Goal: Task Accomplishment & Management: Use online tool/utility

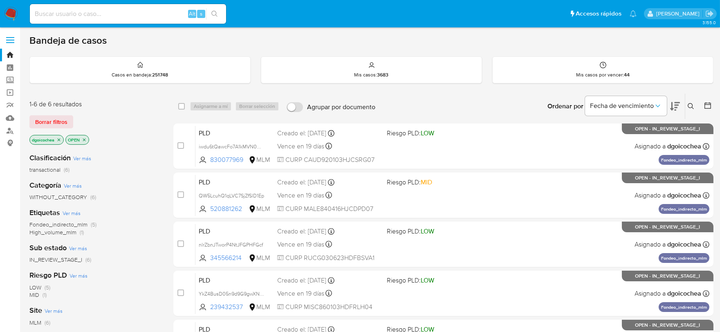
click at [70, 9] on input at bounding box center [128, 14] width 196 height 11
paste input "1041615327"
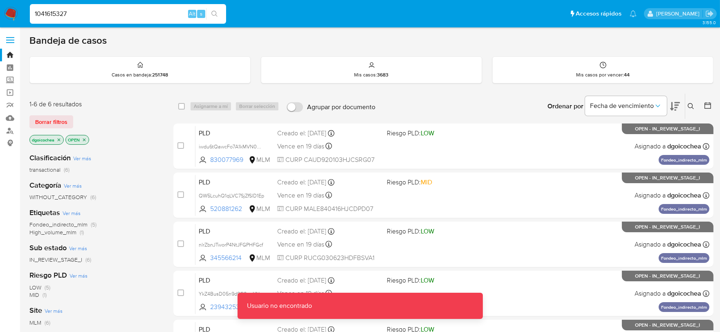
click at [85, 16] on input "1041615327" at bounding box center [128, 14] width 196 height 11
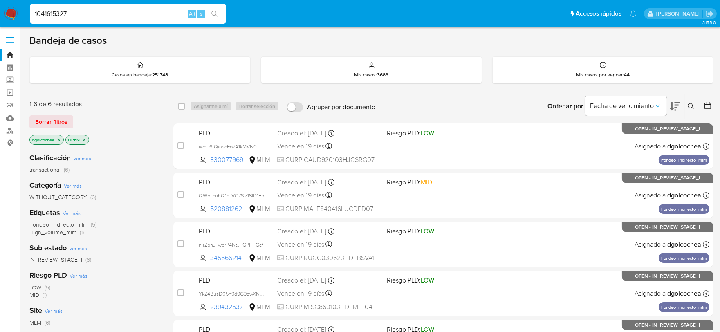
type input "1041615327"
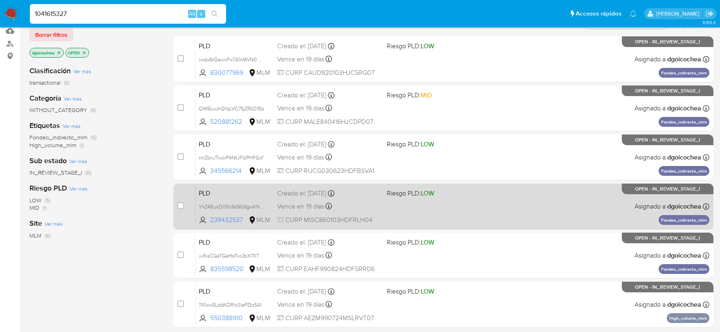
scroll to position [91, 0]
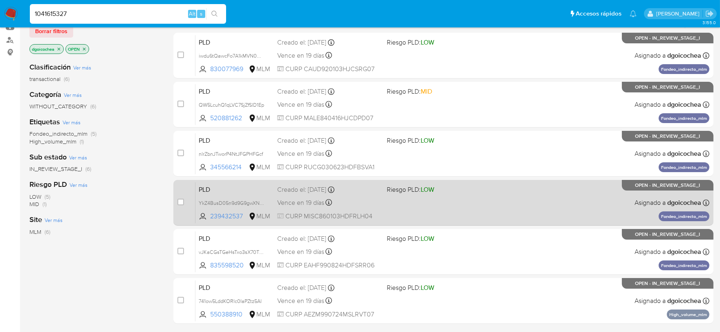
click at [201, 188] on span "PLD" at bounding box center [235, 188] width 72 height 11
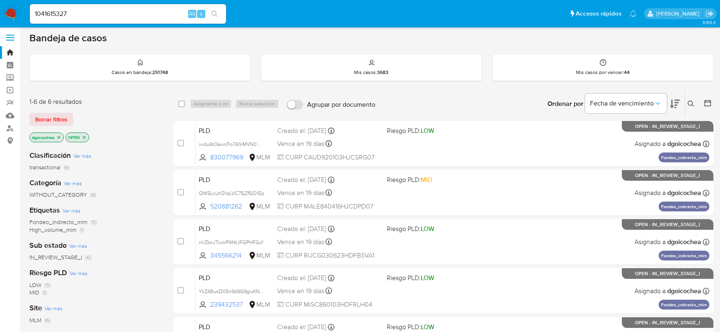
scroll to position [0, 0]
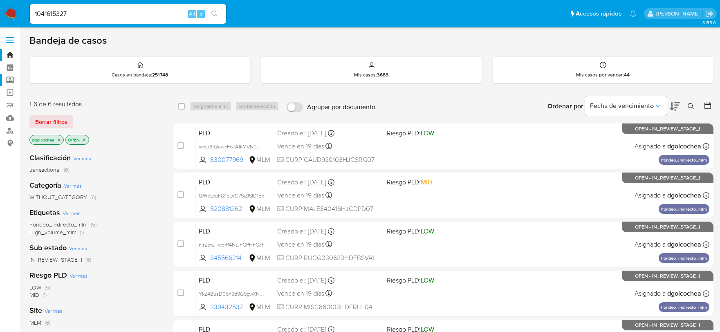
click at [9, 82] on label "Screening" at bounding box center [48, 80] width 97 height 13
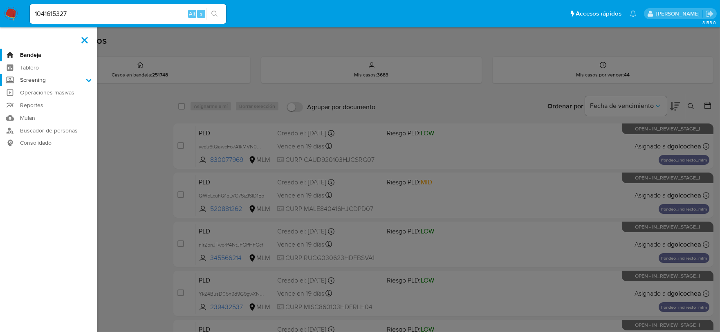
click at [0, 0] on input "Screening" at bounding box center [0, 0] width 0 height 0
click at [45, 108] on link "Herramientas" at bounding box center [48, 112] width 97 height 10
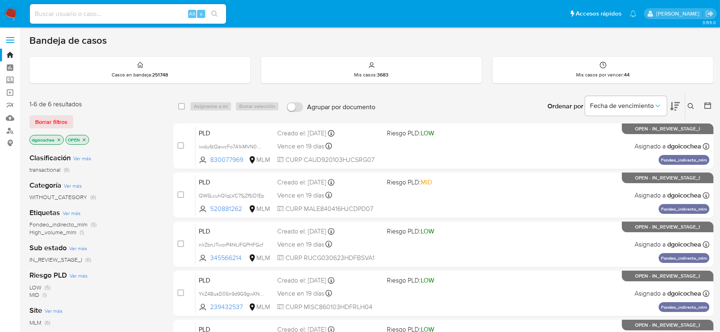
click at [62, 12] on input at bounding box center [128, 14] width 196 height 11
paste input "1041615327"
type input "1041615327"
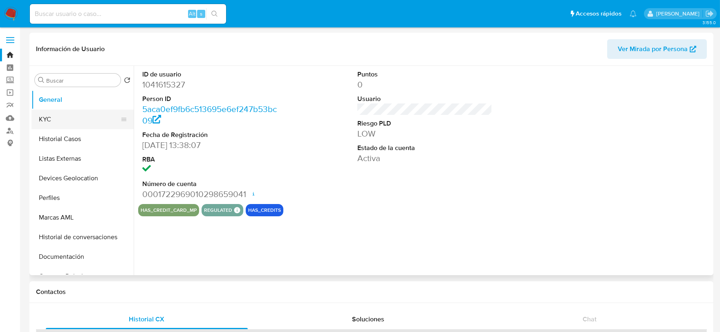
select select "10"
click at [74, 123] on button "KYC" at bounding box center [79, 120] width 96 height 20
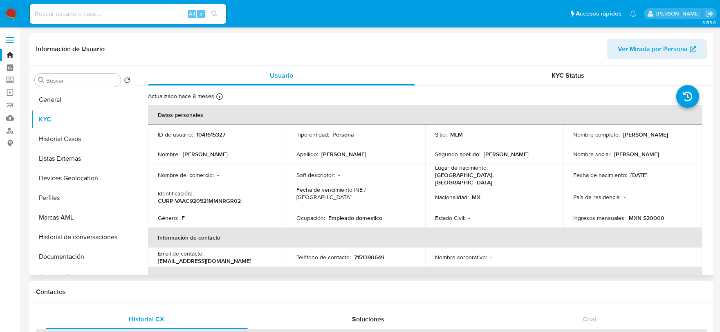
click at [559, 197] on td "Nacionalidad : MX" at bounding box center [494, 197] width 139 height 22
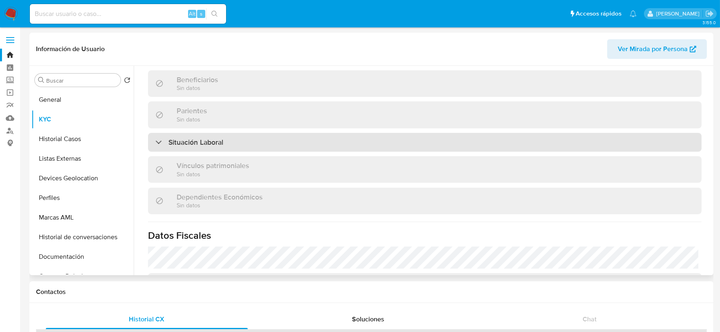
scroll to position [499, 0]
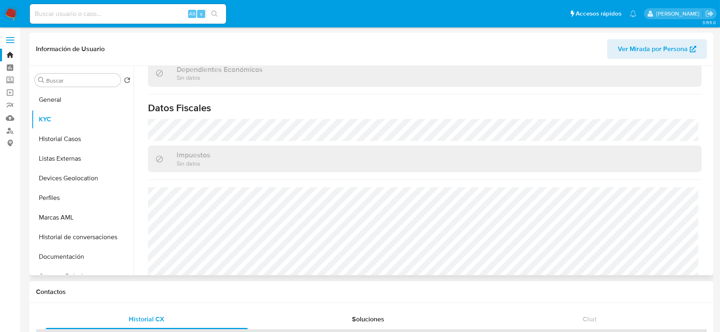
click at [488, 145] on div "Impuestos Sin datos" at bounding box center [424, 158] width 553 height 27
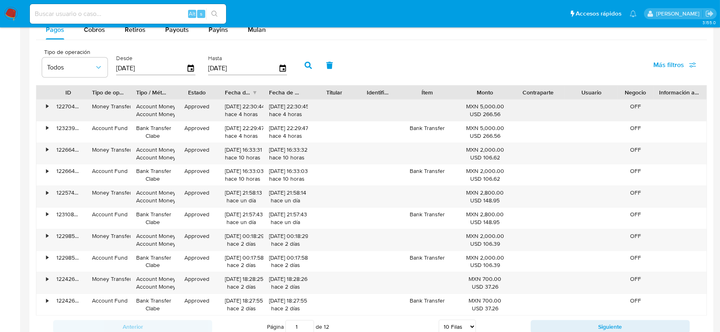
scroll to position [771, 0]
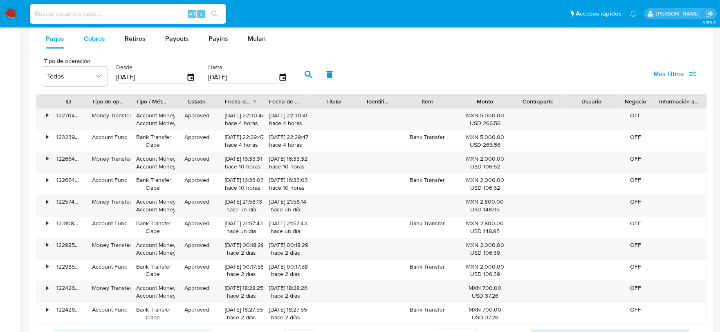
click at [91, 36] on span "Cobros" at bounding box center [94, 38] width 21 height 9
select select "10"
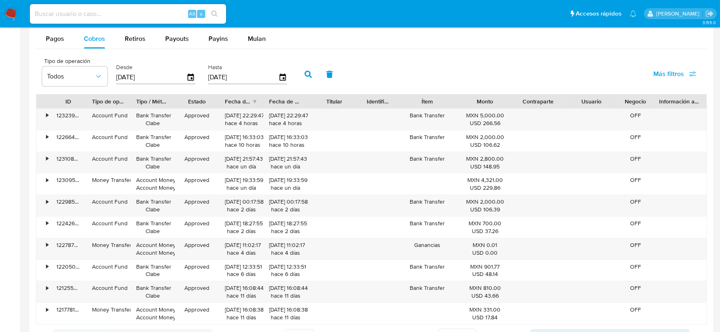
click at [141, 1] on nav "Pausado Ver notificaciones Alt s Accesos rápidos Presiona las siguientes teclas…" at bounding box center [360, 13] width 720 height 27
click at [138, 7] on div "Alt s" at bounding box center [128, 14] width 196 height 20
click at [138, 13] on input at bounding box center [128, 14] width 196 height 11
paste input "1165777553"
type input "1165777553"
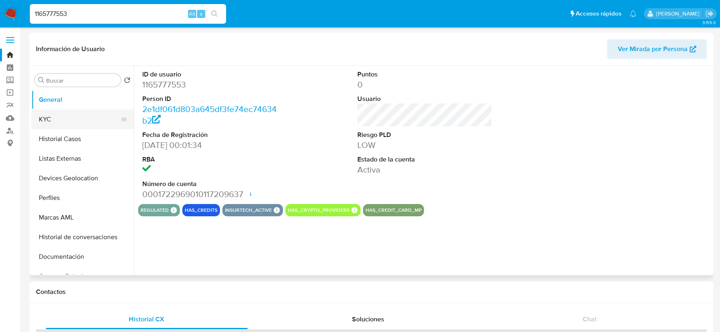
click at [68, 115] on button "KYC" at bounding box center [79, 120] width 96 height 20
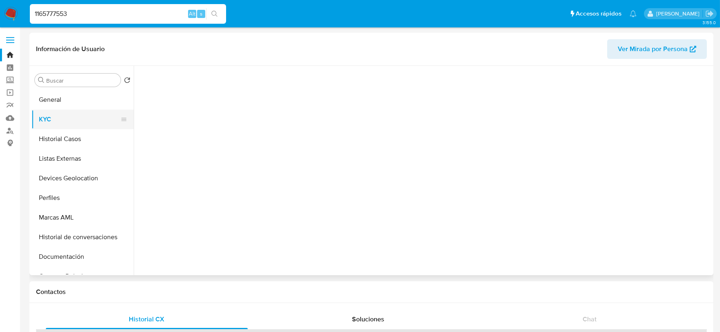
select select "10"
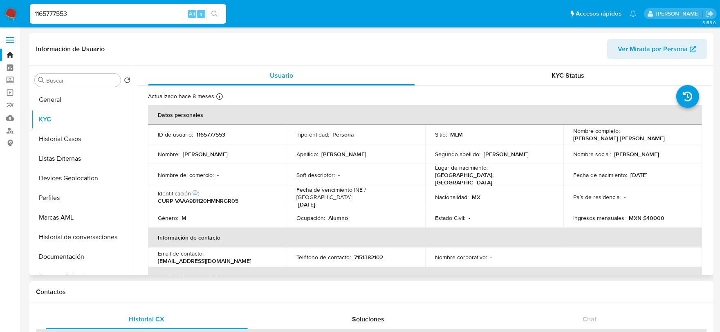
click at [479, 186] on td "Nacionalidad : MX" at bounding box center [494, 197] width 139 height 22
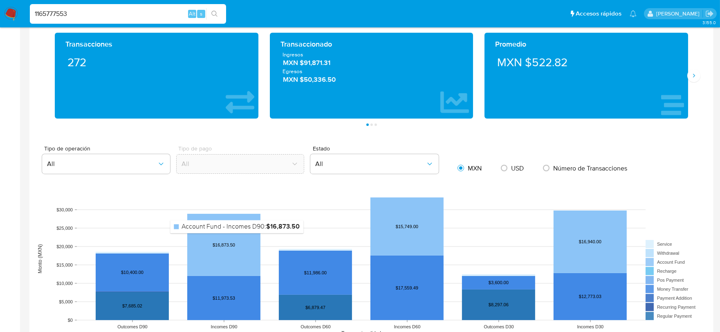
scroll to position [635, 0]
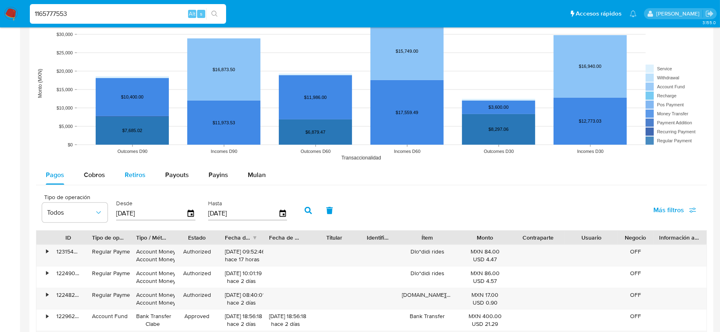
drag, startPoint x: 101, startPoint y: 175, endPoint x: 115, endPoint y: 176, distance: 14.8
click at [102, 175] on span "Cobros" at bounding box center [94, 174] width 21 height 9
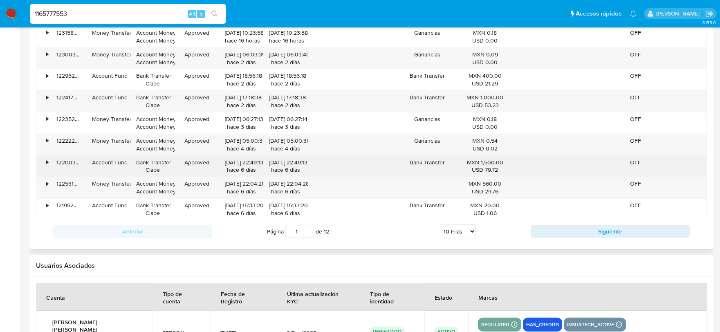
scroll to position [908, 0]
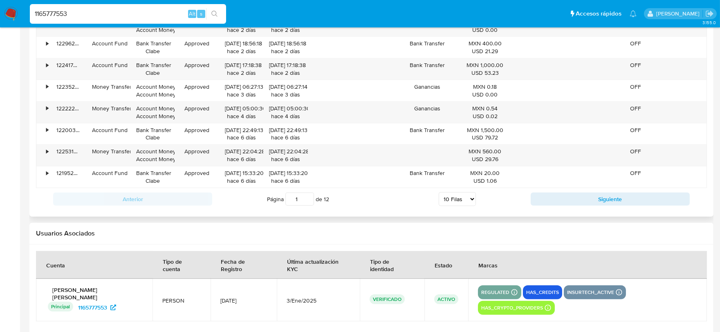
click at [458, 202] on select "5 Filas 10 Filas 20 Filas 25 Filas 50 Filas 100 Filas" at bounding box center [456, 199] width 37 height 14
select select "100"
click at [438, 193] on select "5 Filas 10 Filas 20 Filas 25 Filas 50 Filas 100 Filas" at bounding box center [456, 199] width 37 height 14
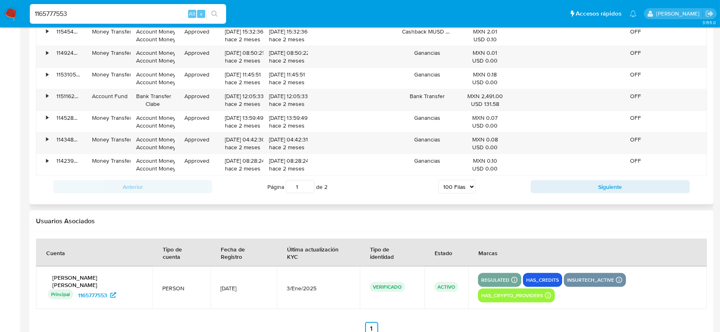
scroll to position [2864, 0]
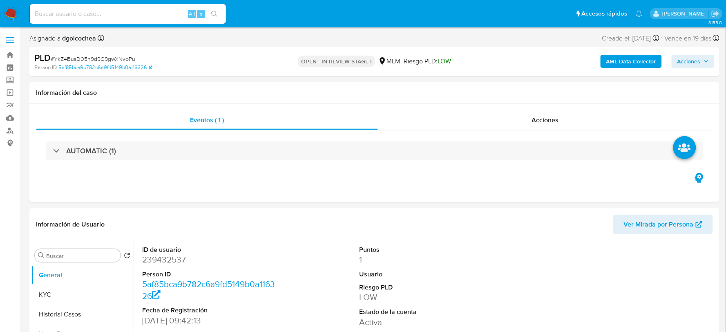
select select "10"
click at [328, 229] on header "Información de Usuario Ver Mirada por Persona" at bounding box center [371, 225] width 671 height 20
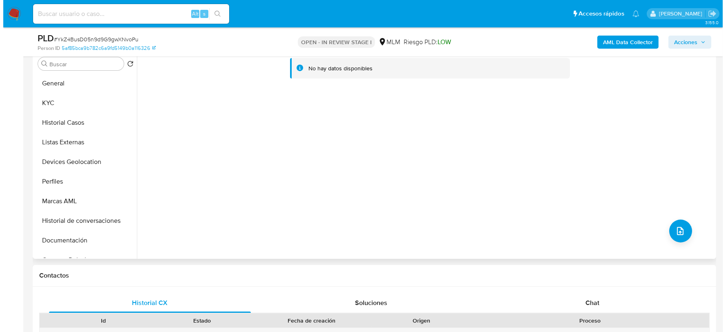
scroll to position [117, 0]
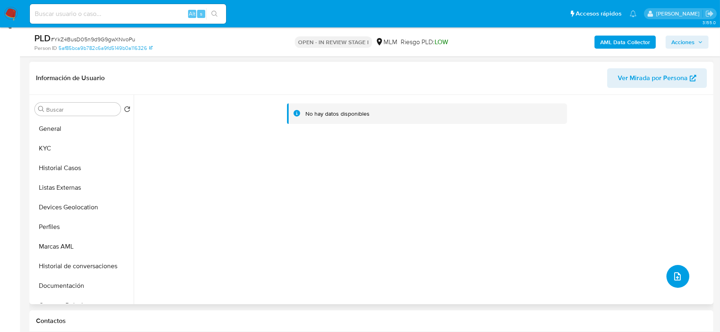
click at [672, 275] on icon "upload-file" at bounding box center [677, 276] width 10 height 10
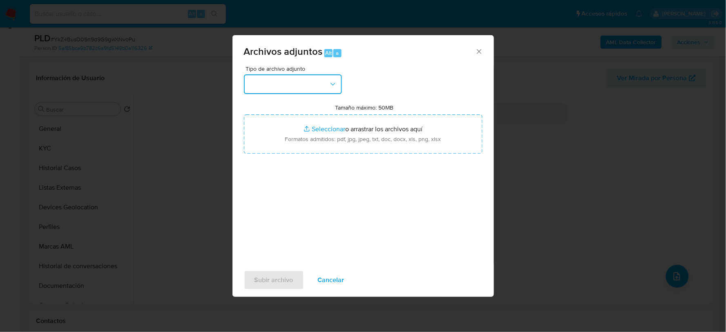
click at [266, 81] on button "button" at bounding box center [293, 84] width 98 height 20
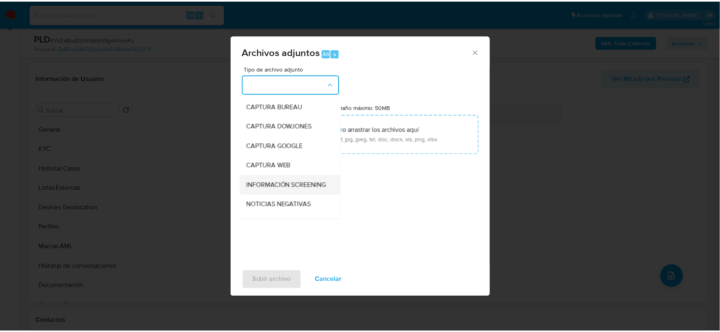
scroll to position [62, 0]
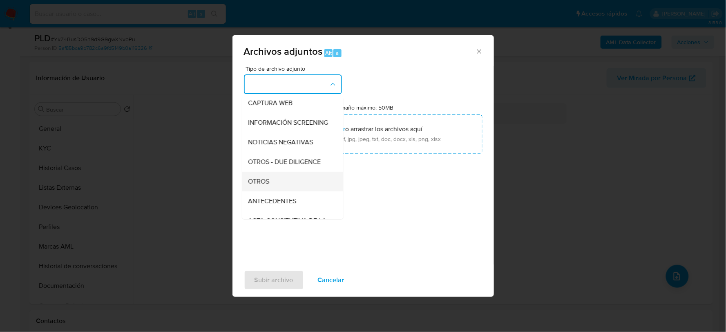
click at [272, 190] on div "OTROS" at bounding box center [289, 181] width 83 height 20
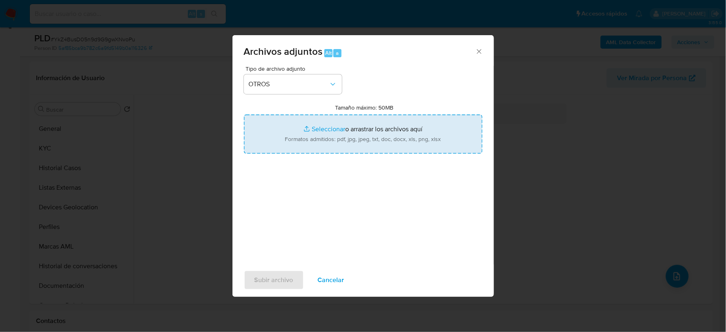
type input "C:\fakepath\239432537_CHRISTIAN MIRANDA_JUL2025.xlsx"
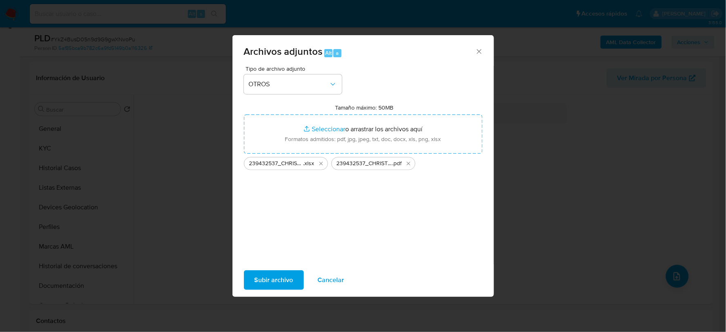
click at [280, 279] on span "Subir archivo" at bounding box center [274, 280] width 39 height 18
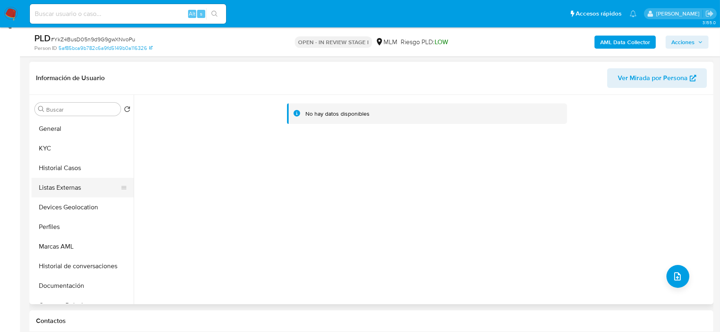
click at [82, 183] on button "Listas Externas" at bounding box center [79, 188] width 96 height 20
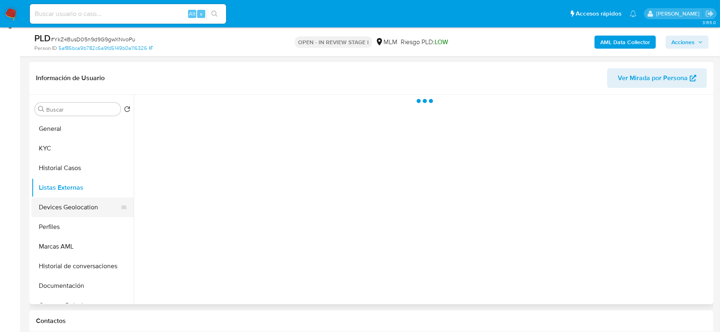
scroll to position [91, 0]
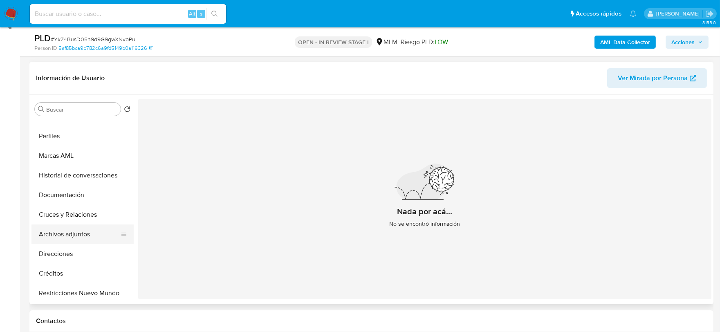
click at [82, 233] on button "Archivos adjuntos" at bounding box center [79, 234] width 96 height 20
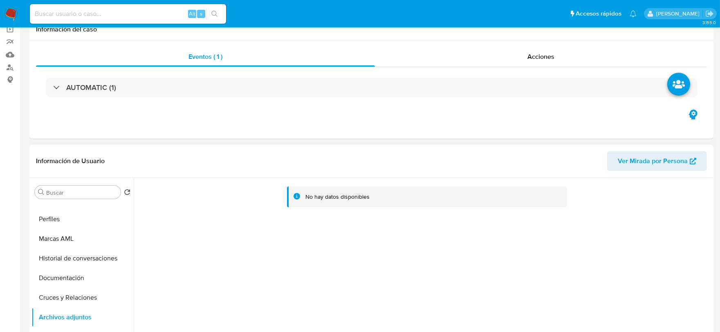
scroll to position [0, 0]
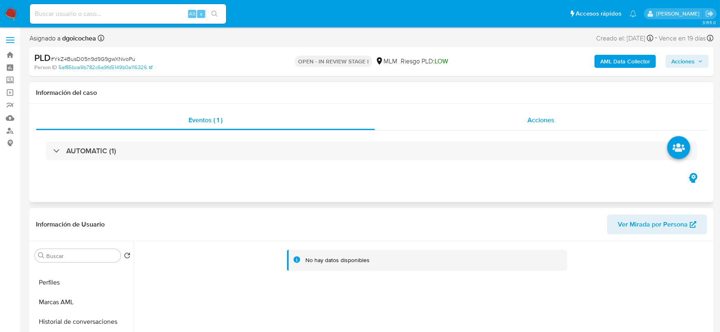
click at [547, 114] on div "Acciones" at bounding box center [541, 120] width 332 height 20
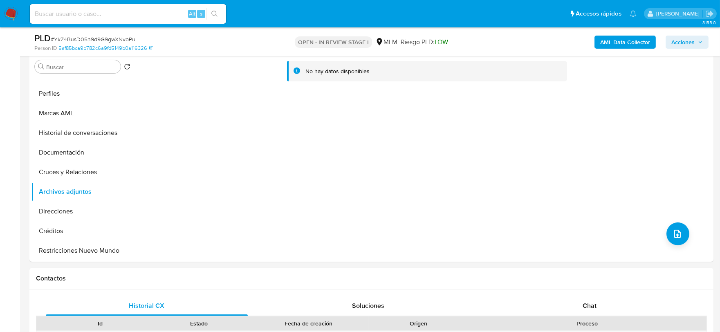
scroll to position [272, 0]
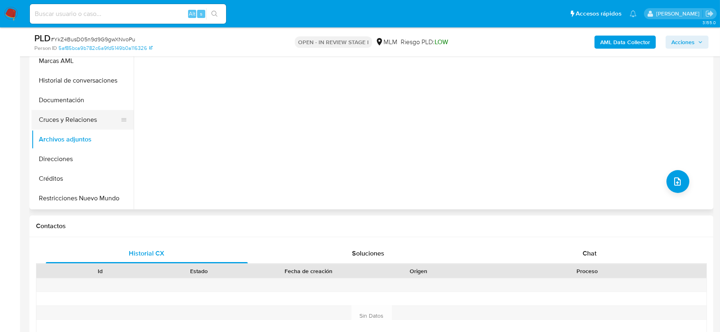
click at [87, 124] on button "Cruces y Relaciones" at bounding box center [79, 120] width 96 height 20
click at [84, 136] on button "Archivos adjuntos" at bounding box center [79, 140] width 96 height 20
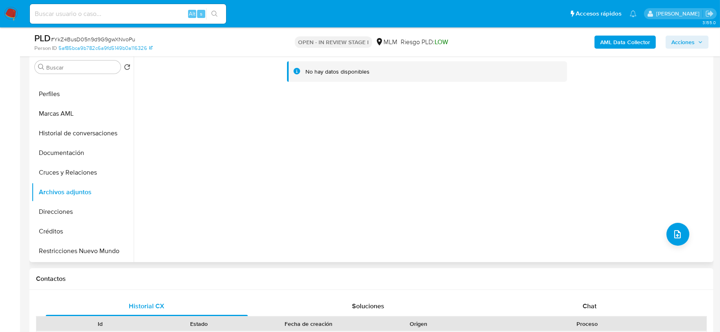
scroll to position [136, 0]
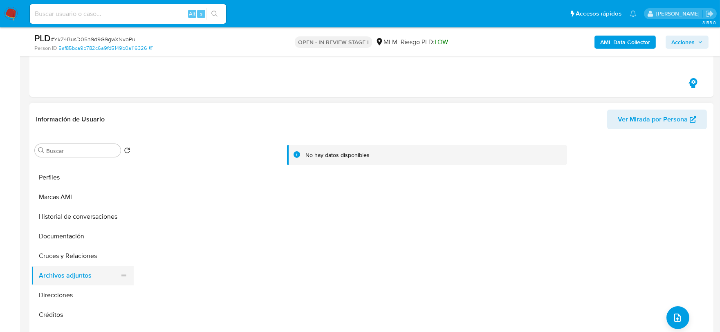
click at [72, 278] on button "Archivos adjuntos" at bounding box center [79, 276] width 96 height 20
click at [79, 257] on button "Cruces y Relaciones" at bounding box center [79, 256] width 96 height 20
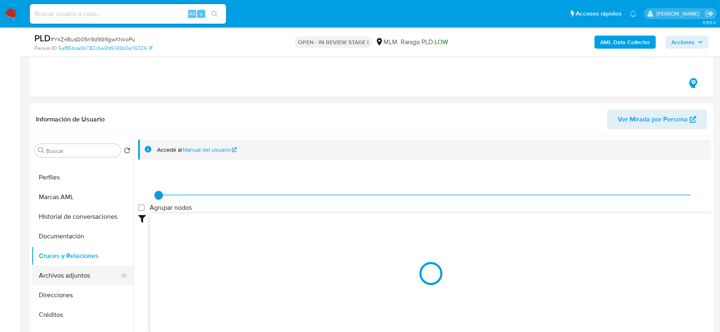
click at [80, 275] on button "Archivos adjuntos" at bounding box center [79, 276] width 96 height 20
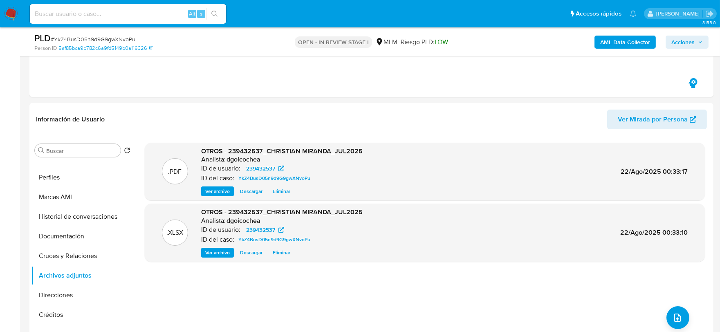
click at [697, 42] on span "Acciones" at bounding box center [686, 41] width 31 height 11
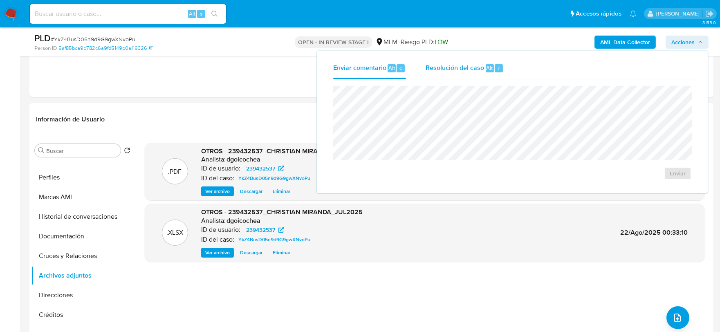
click at [459, 68] on span "Resolución del caso" at bounding box center [454, 67] width 58 height 9
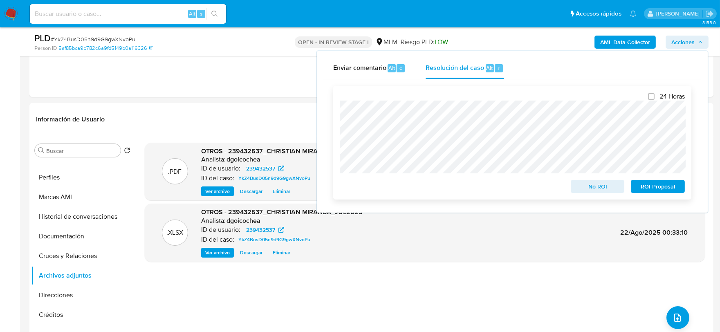
click at [587, 186] on span "No ROI" at bounding box center [597, 186] width 42 height 11
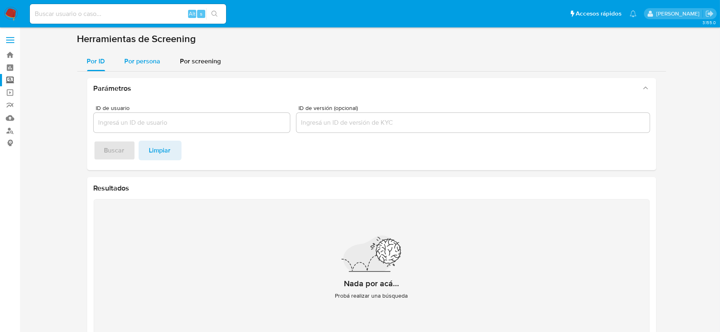
click at [136, 66] on div "Por persona" at bounding box center [143, 61] width 36 height 20
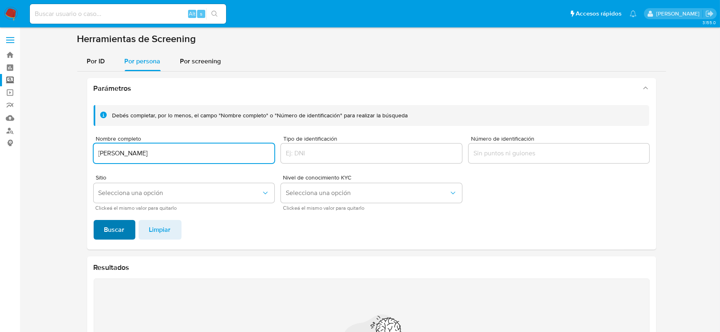
click at [115, 224] on span "Buscar" at bounding box center [114, 230] width 20 height 18
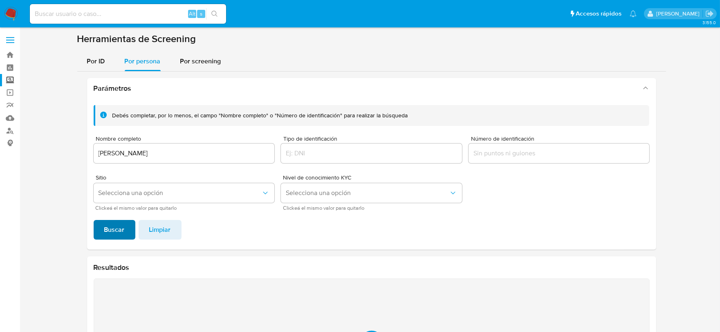
scroll to position [107, 0]
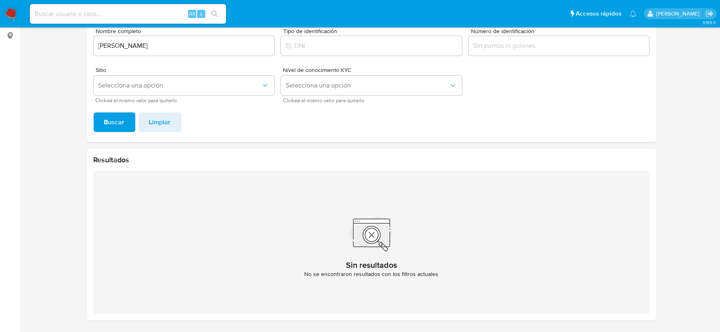
click at [154, 45] on input "MARIBEL SALAZAR ARMENDARIZ" at bounding box center [184, 45] width 181 height 11
click at [153, 45] on input "MARIBEL SALAZAR ARMENDARIZ" at bounding box center [184, 45] width 181 height 11
click at [94, 112] on button "Buscar" at bounding box center [115, 122] width 42 height 20
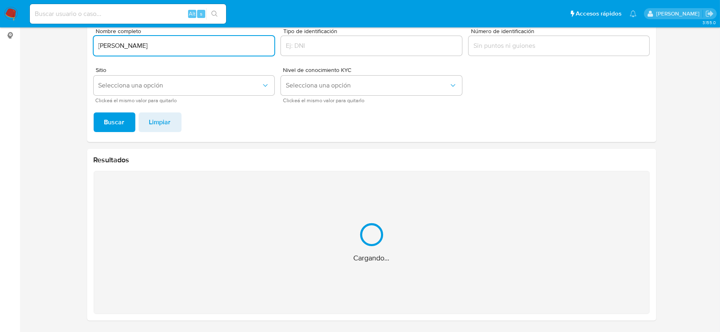
scroll to position [0, 0]
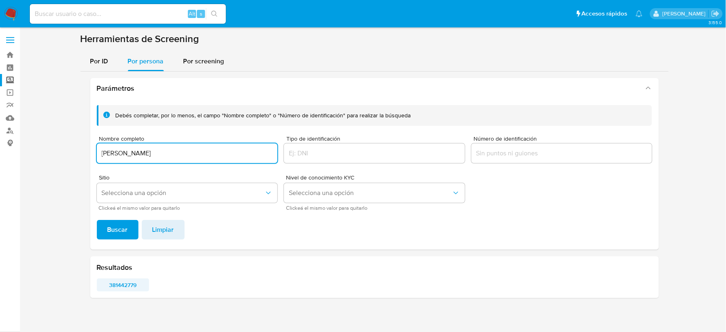
click at [120, 285] on span "381442779" at bounding box center [123, 284] width 41 height 11
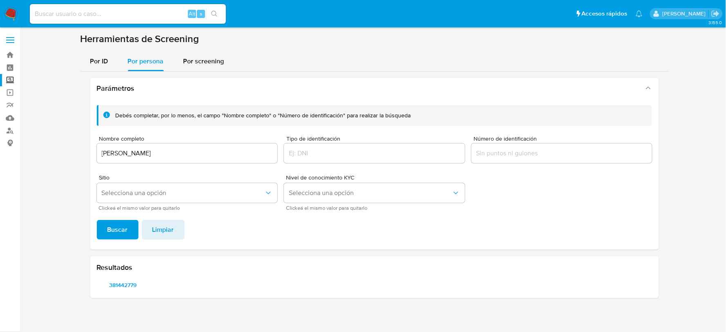
click at [117, 154] on input "LIZBETH MIRANDA SALAZAR" at bounding box center [187, 153] width 181 height 11
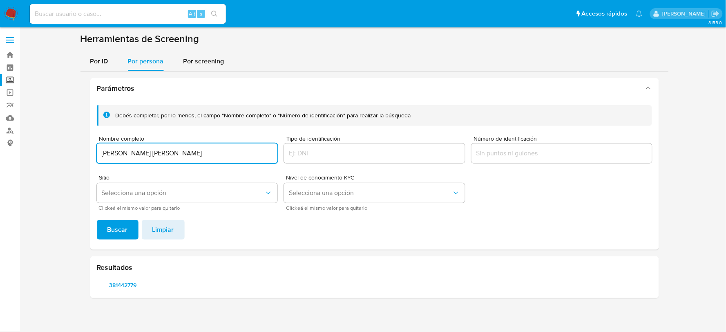
click at [97, 220] on button "Buscar" at bounding box center [118, 230] width 42 height 20
click at [122, 286] on span "1391589357" at bounding box center [123, 284] width 41 height 11
click at [132, 159] on div "ERIK JOAQUIN FLORES MARTINEZ" at bounding box center [187, 153] width 181 height 20
click at [132, 157] on input "ERIK JOAQUIN FLORES MARTINEZ" at bounding box center [187, 153] width 181 height 11
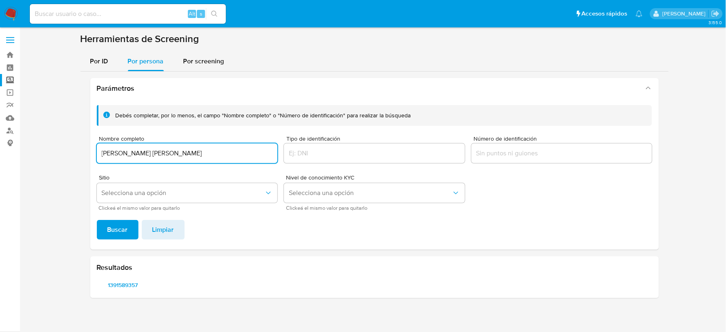
click at [132, 157] on input "ERIK JOAQUIN FLORES MARTINEZ" at bounding box center [187, 153] width 181 height 11
click at [97, 220] on button "Buscar" at bounding box center [118, 230] width 42 height 20
click at [125, 284] on span "305885326" at bounding box center [123, 284] width 41 height 11
click at [130, 154] on input "MARIA GABRIELA ESCORZA VAZQUEZ" at bounding box center [187, 153] width 181 height 11
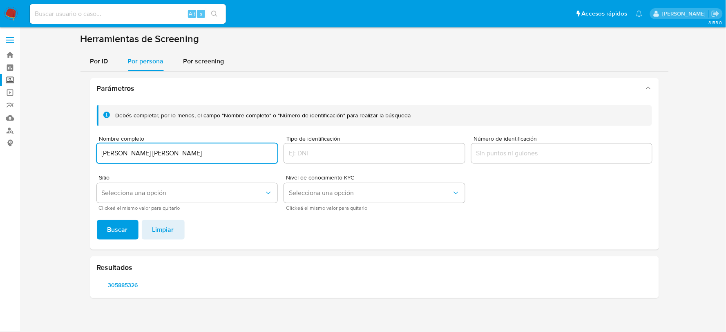
click at [130, 154] on input "MARIA GABRIELA ESCORZA VAZQUEZ" at bounding box center [187, 153] width 181 height 11
type input "JUAN ARMANDO RUBI BECERRIL"
click at [122, 228] on span "Buscar" at bounding box center [117, 230] width 20 height 18
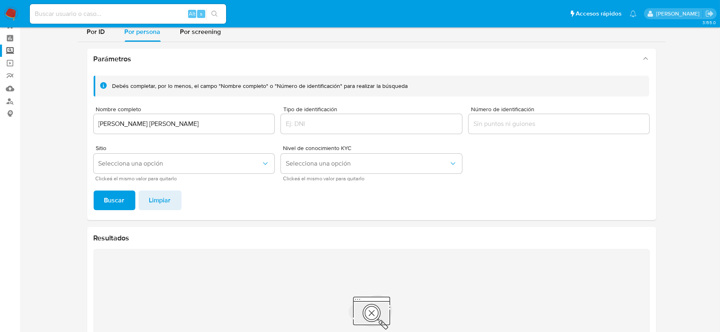
scroll to position [45, 0]
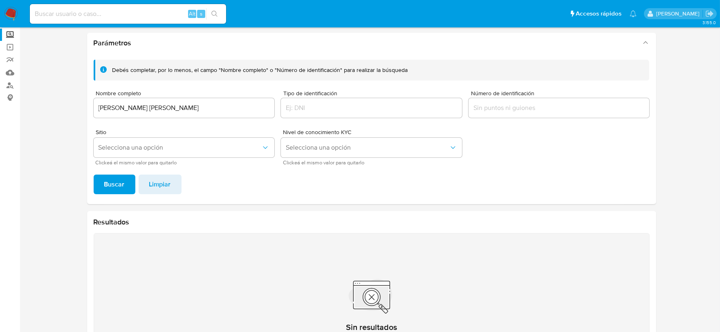
click at [127, 109] on input "JUAN ARMANDO RUBI BECERRIL" at bounding box center [184, 108] width 181 height 11
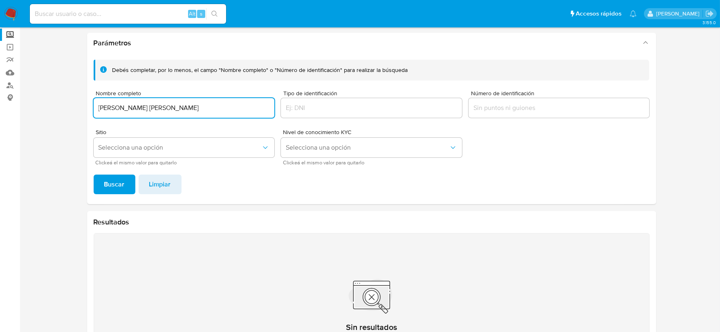
click at [127, 109] on input "JUAN ARMANDO RUBI BECERRIL" at bounding box center [184, 108] width 181 height 11
click at [111, 182] on span "Buscar" at bounding box center [114, 184] width 20 height 18
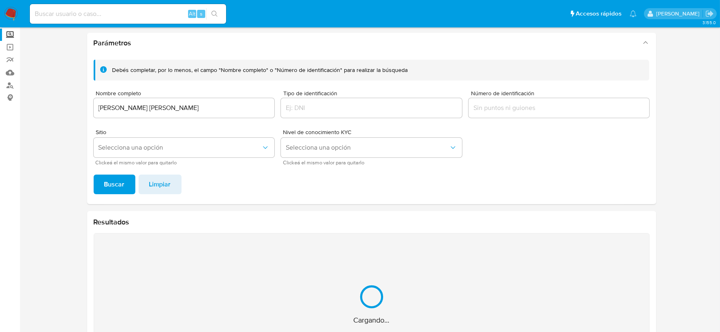
scroll to position [107, 0]
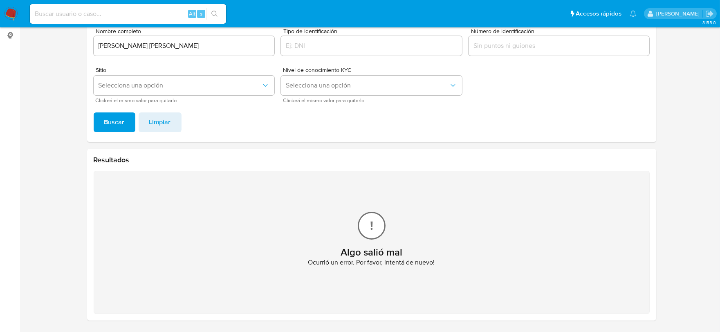
click at [97, 46] on input "LAURA ANGELICA MADRID RAMOS" at bounding box center [184, 45] width 181 height 11
click at [114, 120] on span "Buscar" at bounding box center [114, 122] width 20 height 18
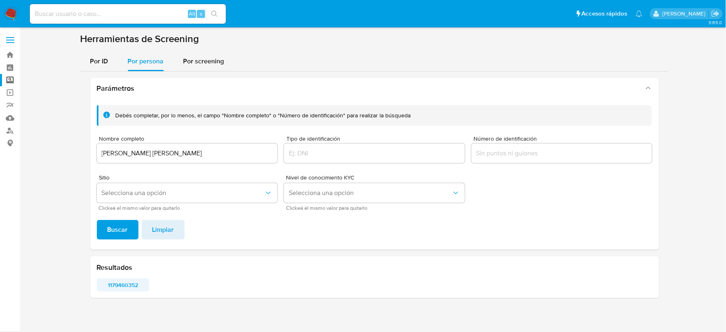
click at [128, 283] on span "1179460352" at bounding box center [123, 284] width 41 height 11
click at [112, 161] on div "LAURA ANGELICA MADRID RAMOS" at bounding box center [187, 153] width 181 height 20
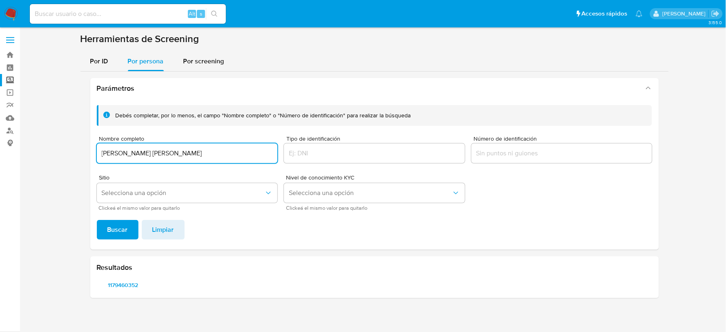
click at [111, 152] on input "LAURA ANGELICA MADRID RAMOS" at bounding box center [187, 153] width 181 height 11
click at [119, 234] on span "Buscar" at bounding box center [117, 230] width 20 height 18
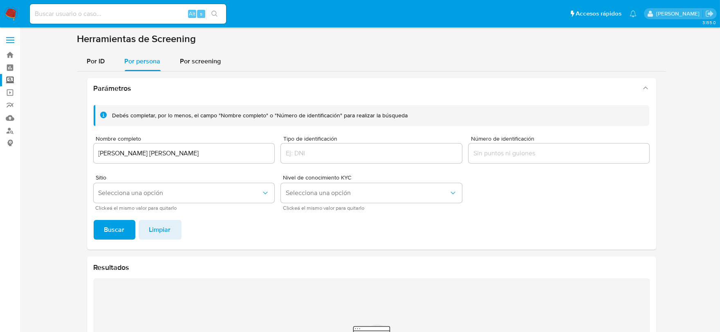
click at [120, 18] on input at bounding box center [128, 14] width 196 height 11
click at [113, 154] on input "KARLA YADIRA HUESCA MARIN" at bounding box center [184, 153] width 181 height 11
paste input "HUGO ARAMIS SOLIS RUIZ"
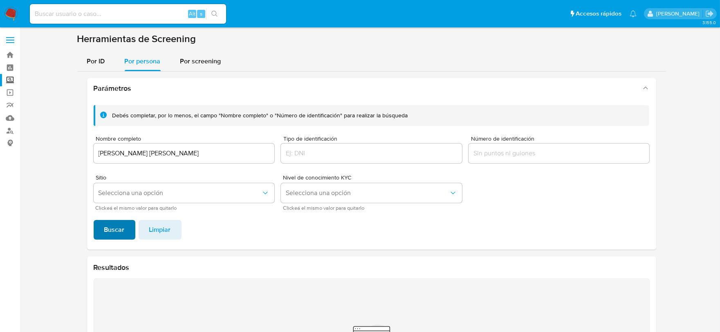
click at [113, 222] on span "Buscar" at bounding box center [114, 230] width 20 height 18
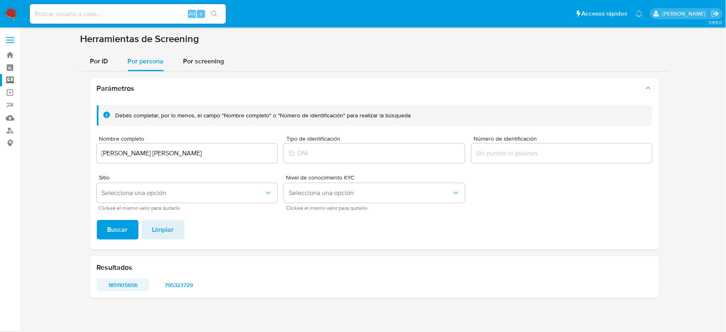
click at [125, 284] on span "1851105656" at bounding box center [123, 284] width 41 height 11
click at [120, 154] on input "HUGO ARAMIS SOLIS RUIZ" at bounding box center [187, 153] width 181 height 11
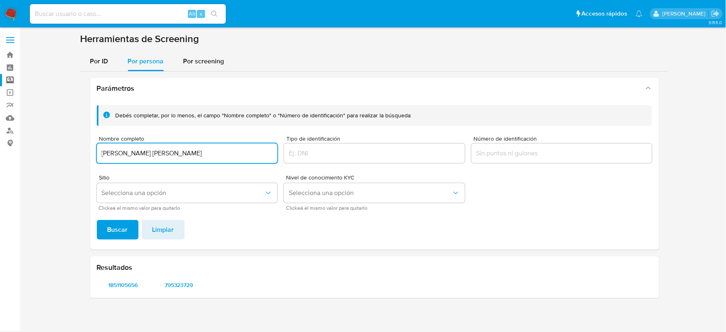
click at [120, 154] on input "HUGO ARAMIS SOLIS RUIZ" at bounding box center [187, 153] width 181 height 11
type input "JULIA BLAS QUIROZ"
click at [112, 230] on span "Buscar" at bounding box center [117, 230] width 20 height 18
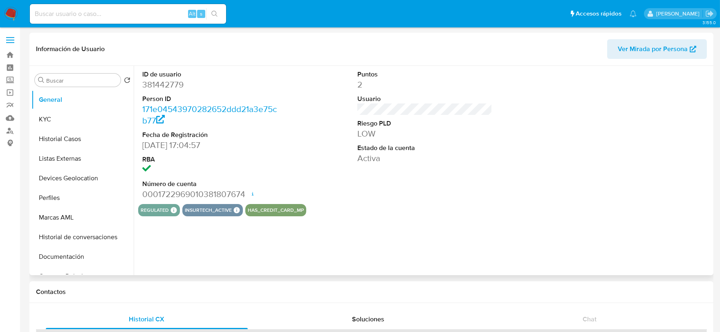
select select "10"
click at [60, 123] on button "KYC" at bounding box center [79, 120] width 96 height 20
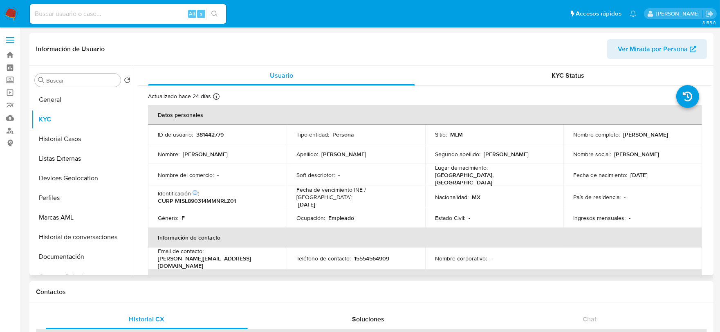
click at [225, 132] on div "ID de usuario : 381442779" at bounding box center [217, 134] width 119 height 7
click at [217, 132] on p "381442779" at bounding box center [209, 134] width 27 height 7
copy p "381442779"
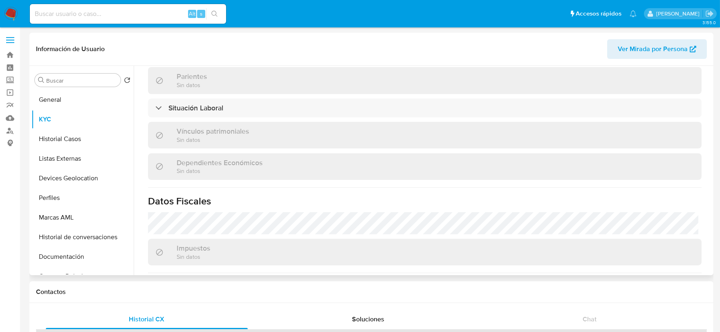
scroll to position [513, 0]
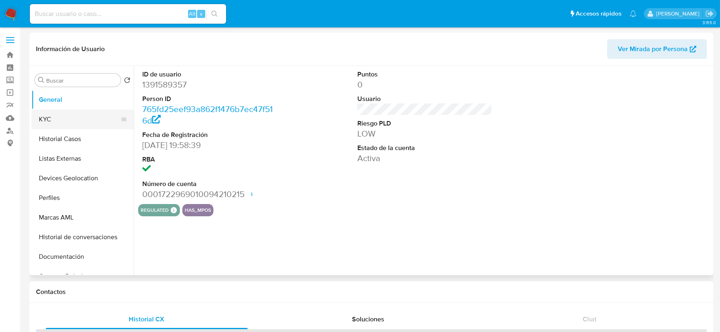
click at [74, 122] on button "KYC" at bounding box center [79, 120] width 96 height 20
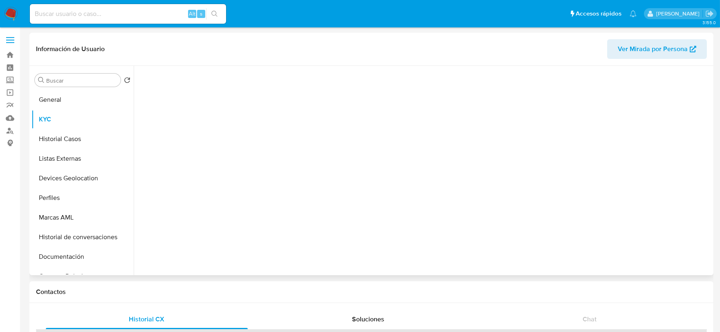
select select "10"
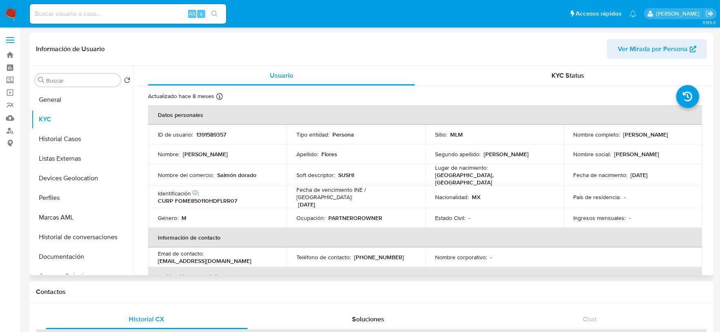
click at [209, 132] on p "1391589357" at bounding box center [211, 134] width 30 height 7
copy p "1391589357"
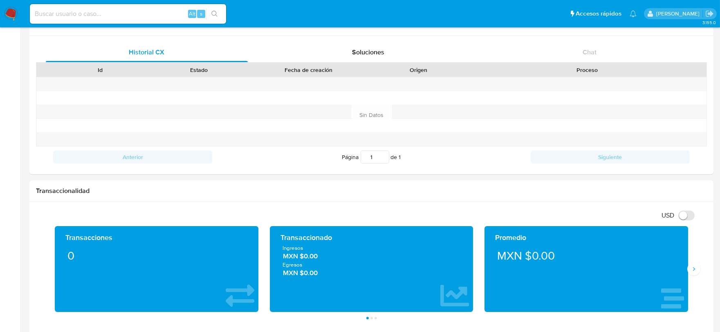
scroll to position [409, 0]
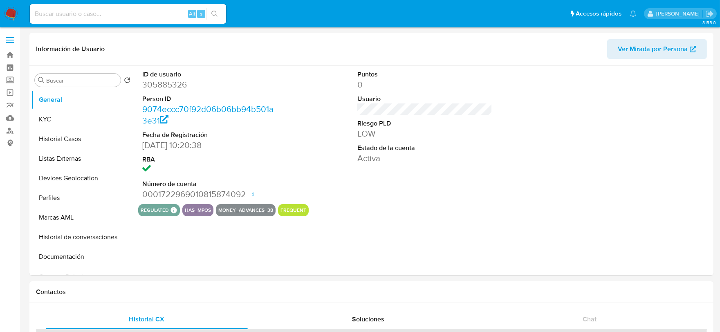
select select "10"
click at [162, 89] on dd "305885326" at bounding box center [209, 84] width 135 height 11
copy dd "305885326"
click at [68, 123] on button "KYC" at bounding box center [79, 120] width 96 height 20
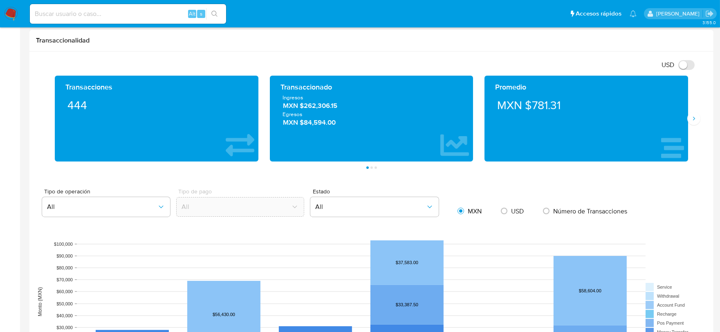
scroll to position [545, 0]
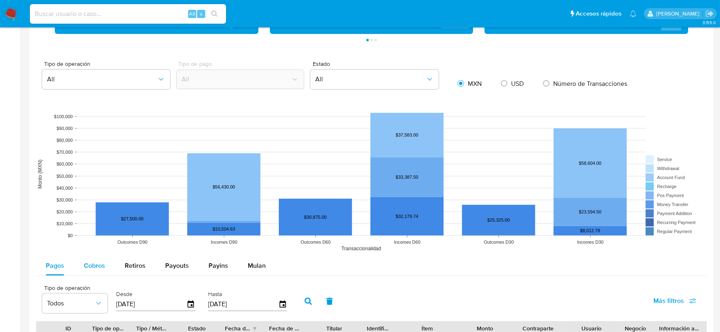
click at [96, 259] on div "Cobros" at bounding box center [94, 266] width 21 height 20
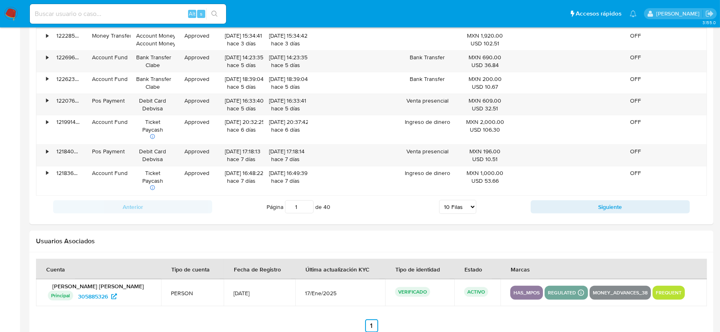
scroll to position [942, 0]
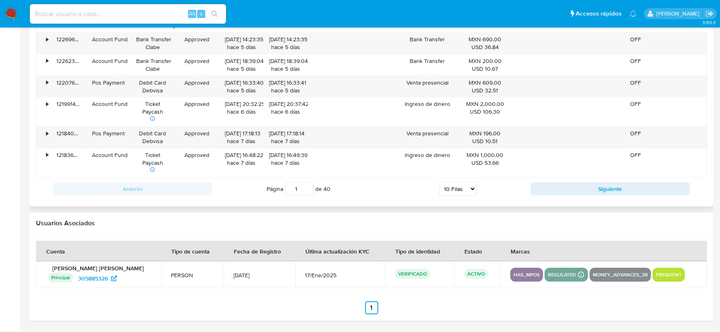
click at [452, 188] on select "5 Filas 10 Filas 20 Filas 25 Filas 50 Filas 100 Filas" at bounding box center [457, 189] width 37 height 14
select select "100"
click at [439, 182] on select "5 Filas 10 Filas 20 Filas 25 Filas 50 Filas 100 Filas" at bounding box center [457, 189] width 37 height 14
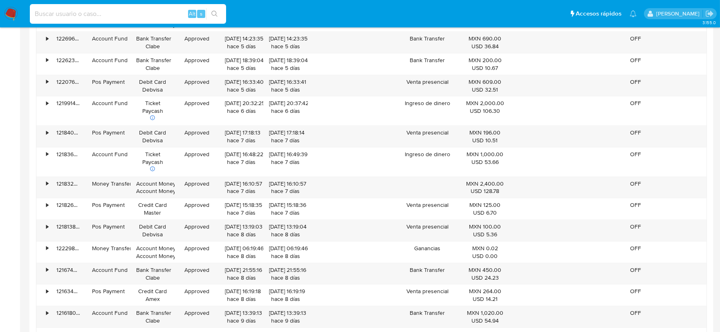
click at [72, 16] on input at bounding box center [128, 14] width 196 height 11
paste input "1450994362"
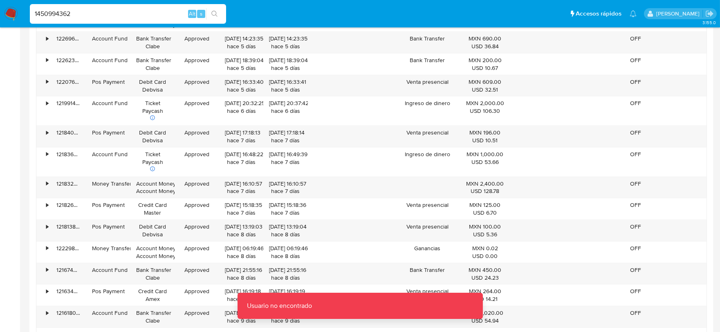
click at [72, 16] on input "1450994362" at bounding box center [128, 14] width 196 height 11
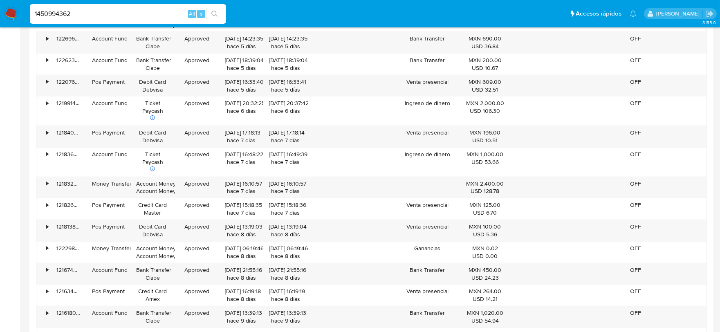
type input "1450994362"
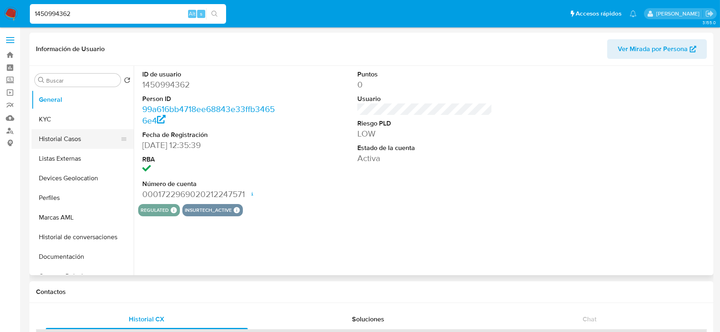
select select "10"
click at [43, 120] on button "KYC" at bounding box center [79, 120] width 96 height 20
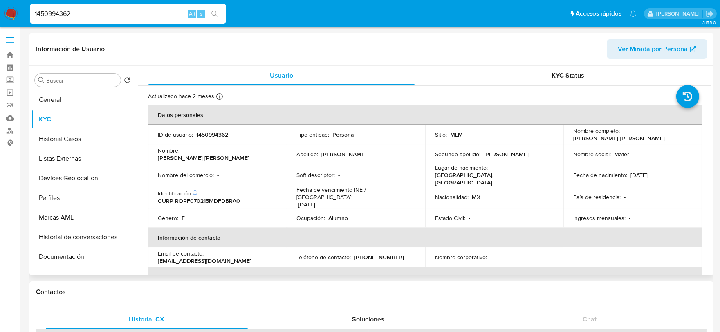
click at [503, 187] on td "Nacionalidad : MX" at bounding box center [494, 197] width 139 height 22
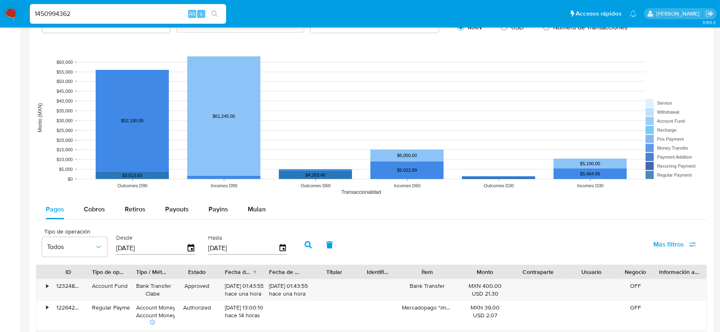
scroll to position [590, 0]
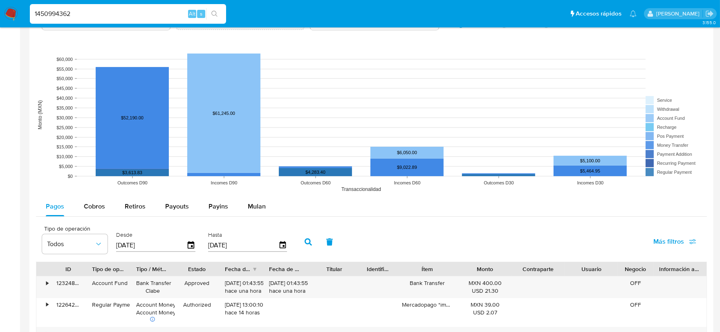
drag, startPoint x: 95, startPoint y: 201, endPoint x: 99, endPoint y: 189, distance: 12.7
click at [96, 200] on div "Cobros" at bounding box center [94, 207] width 21 height 20
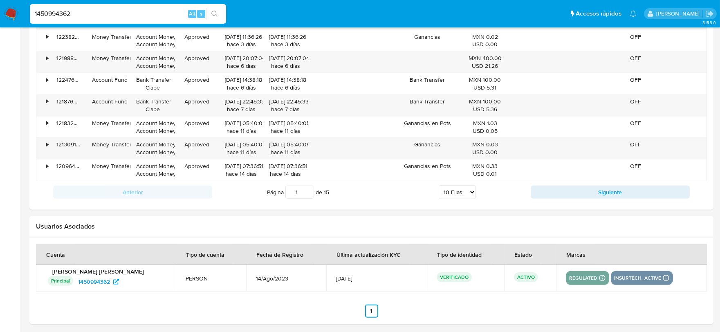
scroll to position [906, 0]
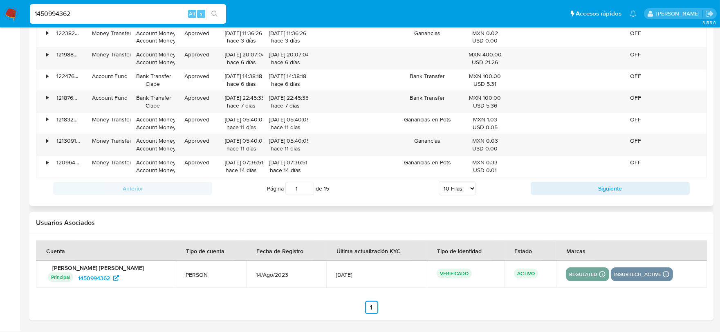
click at [465, 187] on select "5 Filas 10 Filas 20 Filas 25 Filas 50 Filas 100 Filas" at bounding box center [456, 188] width 37 height 14
select select "100"
click at [438, 182] on select "5 Filas 10 Filas 20 Filas 25 Filas 50 Filas 100 Filas" at bounding box center [456, 188] width 37 height 14
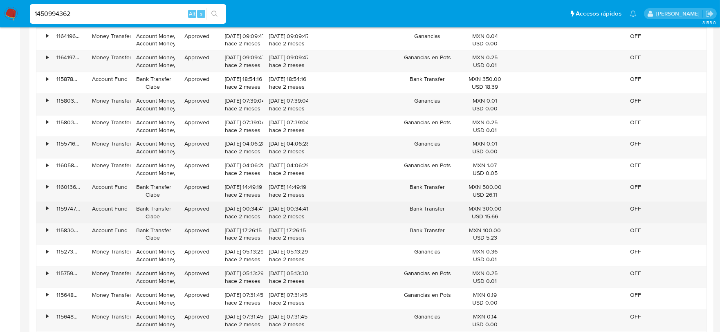
scroll to position [2850, 0]
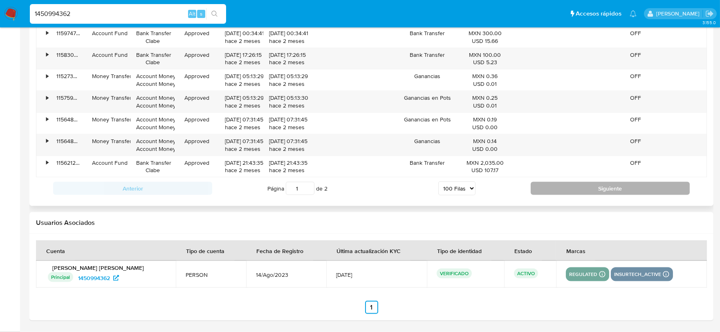
click at [579, 186] on button "Siguiente" at bounding box center [609, 188] width 159 height 13
type input "2"
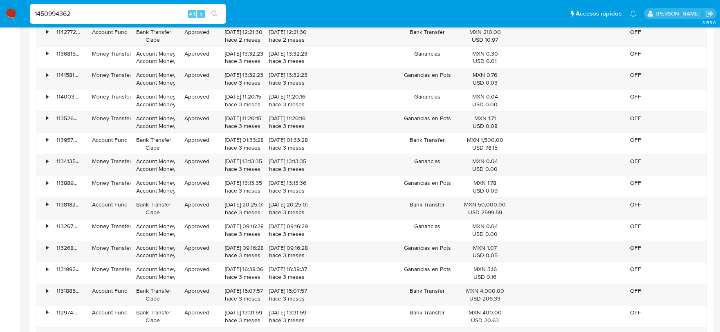
scroll to position [1136, 0]
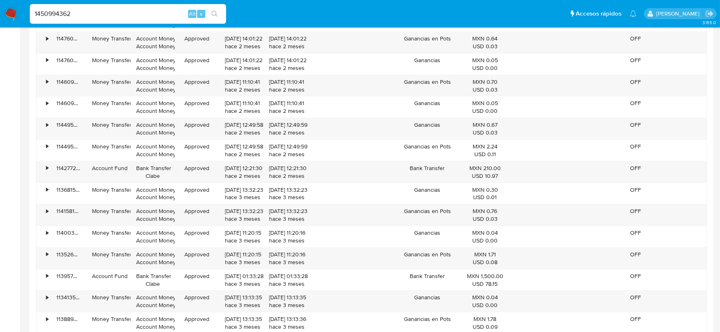
click at [11, 9] on img at bounding box center [11, 14] width 14 height 14
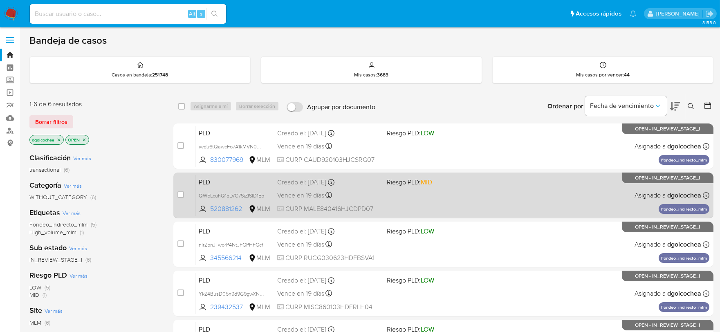
click at [201, 186] on span "PLD" at bounding box center [235, 181] width 72 height 11
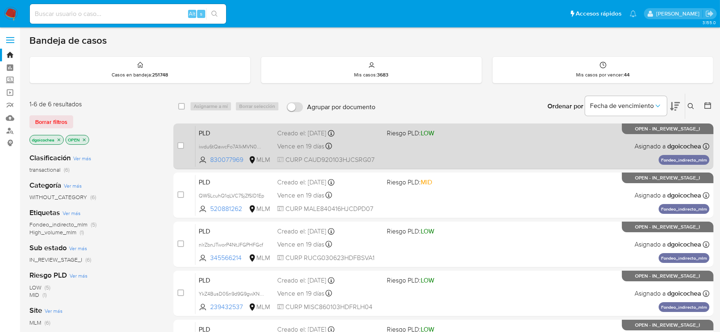
click at [201, 133] on span "PLD" at bounding box center [235, 132] width 72 height 11
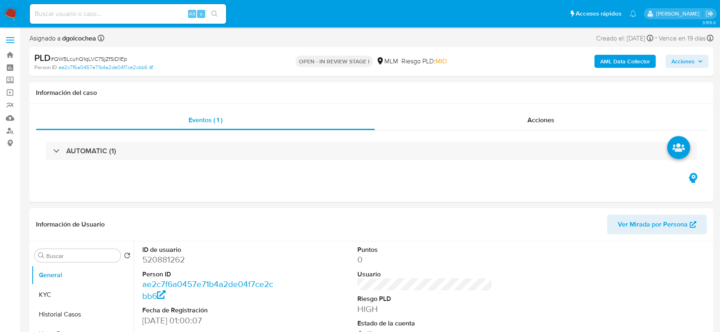
select select "10"
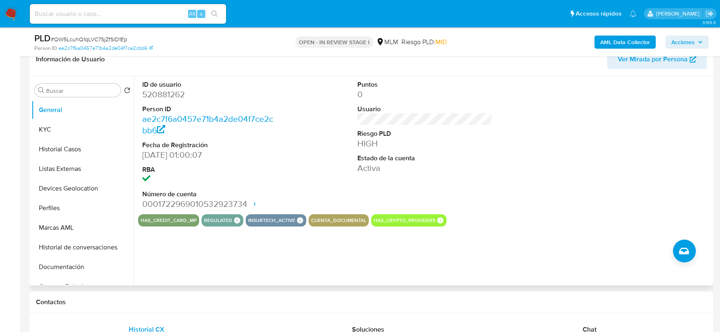
click at [303, 231] on div "ID de usuario 520881262 Person ID ae2c7f6a0457e71b4a2de04f7ce2cbb6 Fecha de Reg…" at bounding box center [422, 180] width 577 height 209
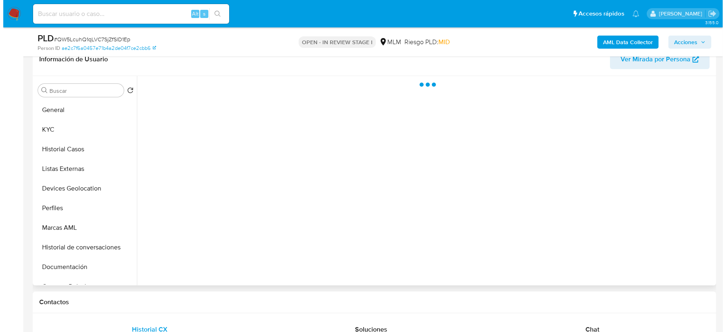
scroll to position [134, 0]
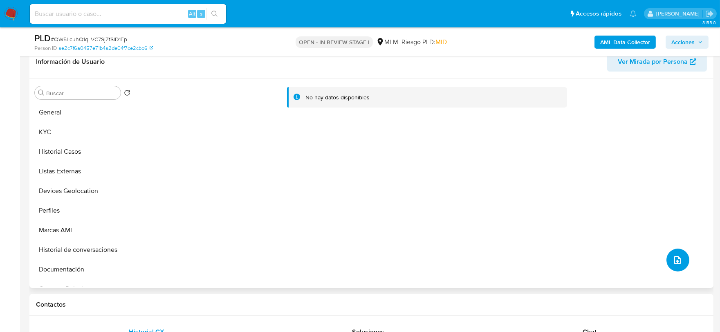
click at [671, 251] on button "upload-file" at bounding box center [677, 259] width 23 height 23
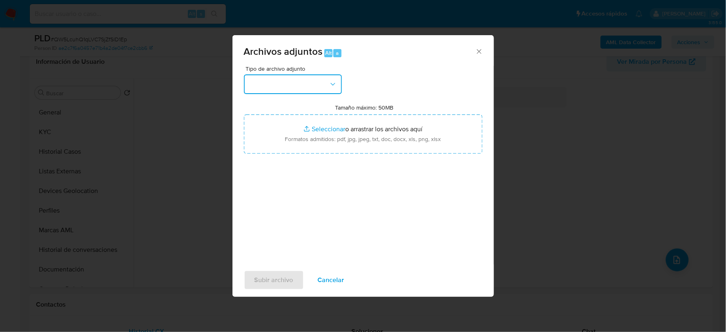
click at [298, 92] on button "button" at bounding box center [293, 84] width 98 height 20
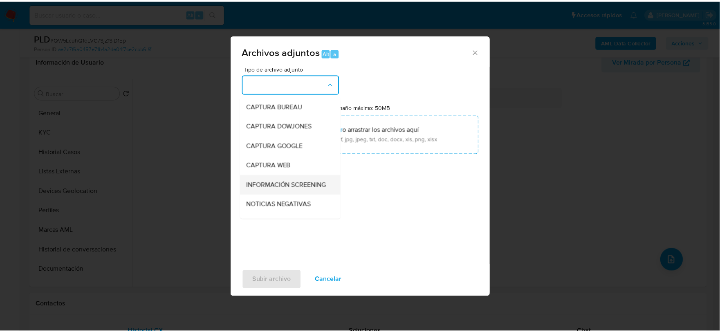
scroll to position [62, 0]
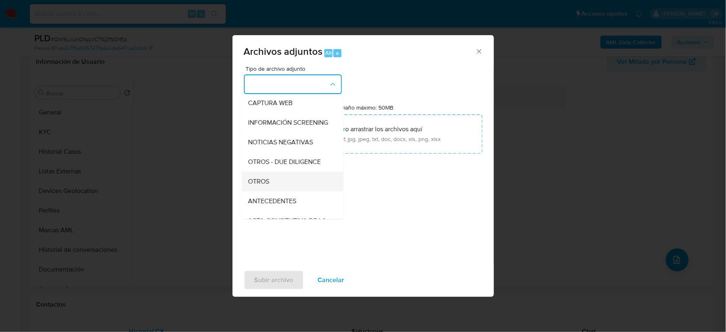
click at [274, 191] on div "OTROS" at bounding box center [289, 181] width 83 height 20
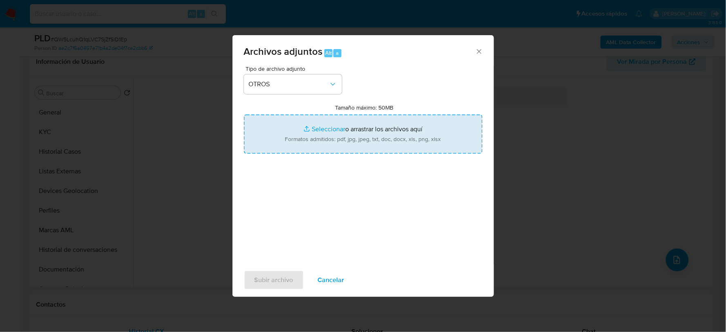
type input "C:\fakepath\520881262_EDGAR MADRID_JUL2025.pdf"
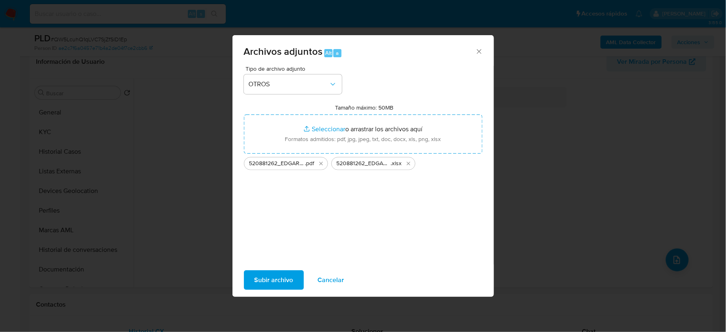
click at [267, 276] on span "Subir archivo" at bounding box center [274, 280] width 39 height 18
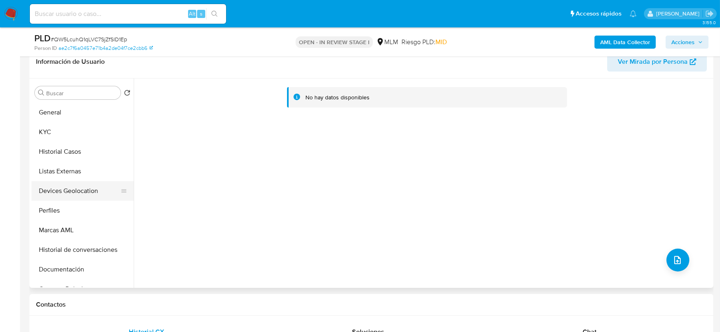
click at [61, 182] on button "Devices Geolocation" at bounding box center [79, 191] width 96 height 20
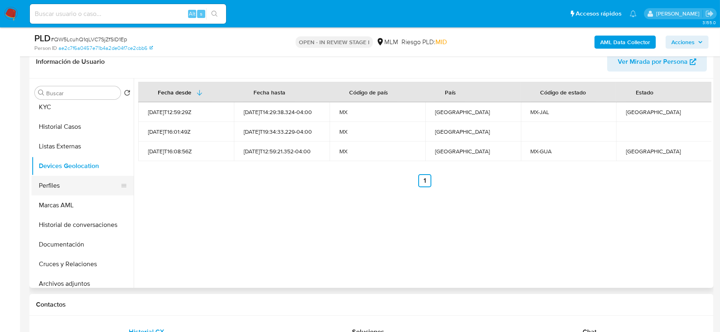
scroll to position [45, 0]
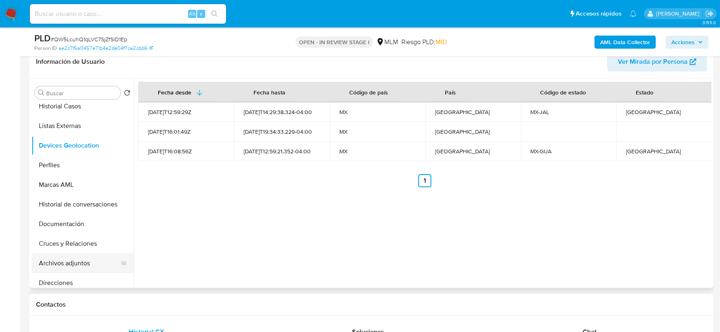
click at [86, 258] on button "Archivos adjuntos" at bounding box center [79, 263] width 96 height 20
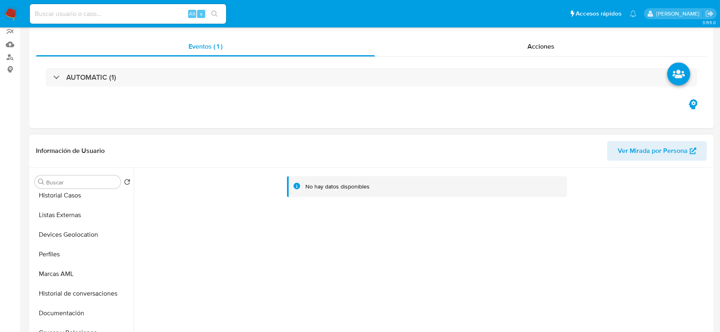
scroll to position [0, 0]
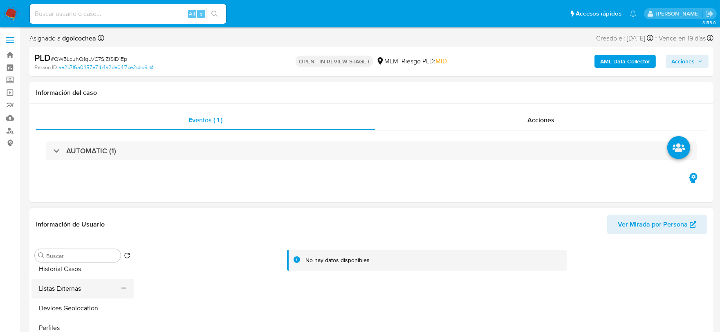
click at [80, 291] on button "Listas Externas" at bounding box center [79, 289] width 96 height 20
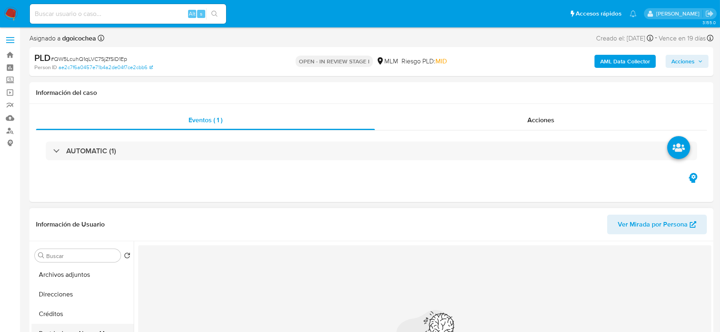
scroll to position [181, 0]
click at [79, 293] on button "Archivos adjuntos" at bounding box center [79, 291] width 96 height 20
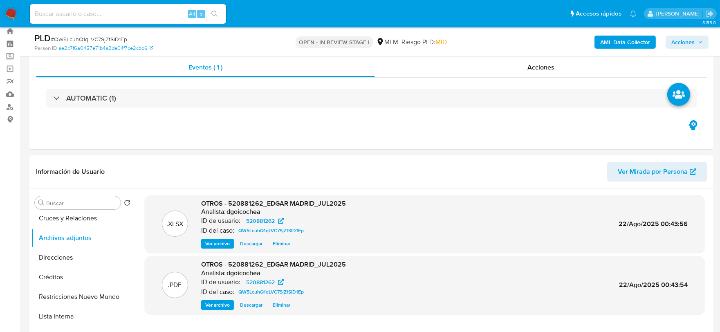
scroll to position [58, 0]
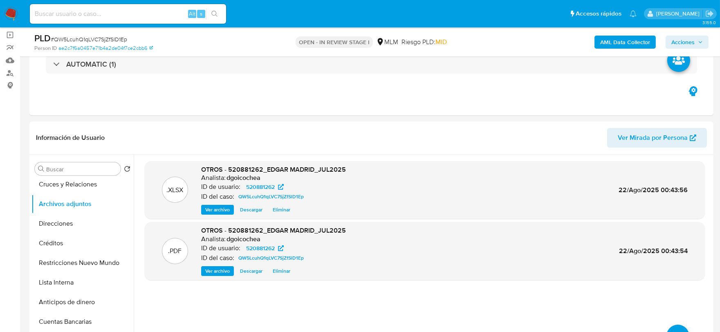
click at [686, 41] on span "Acciones" at bounding box center [682, 42] width 23 height 13
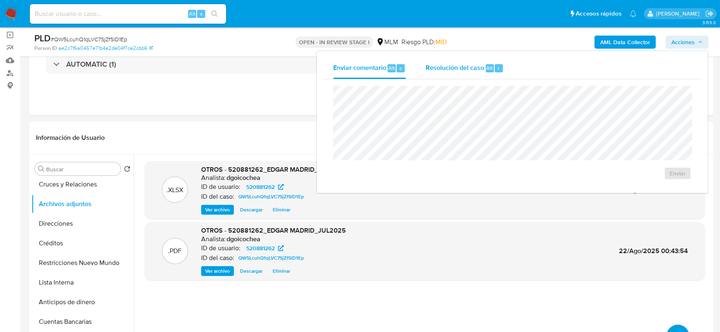
click at [449, 72] on span "Resolución del caso" at bounding box center [454, 67] width 58 height 9
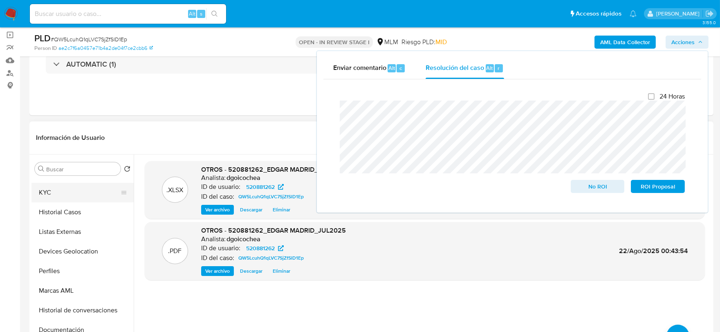
scroll to position [0, 0]
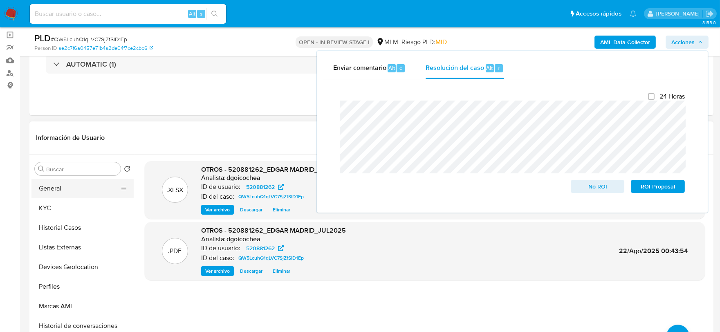
click at [62, 194] on button "General" at bounding box center [79, 189] width 96 height 20
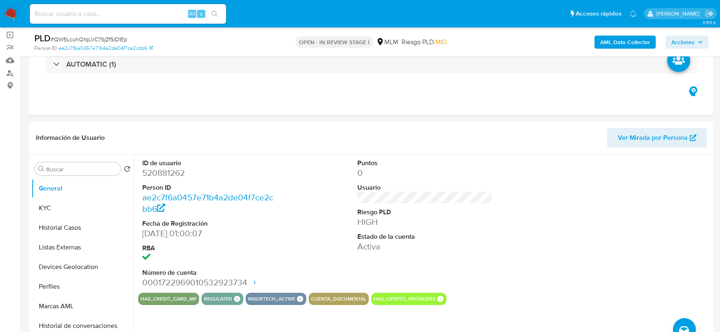
click at [688, 40] on span "Acciones" at bounding box center [682, 42] width 23 height 13
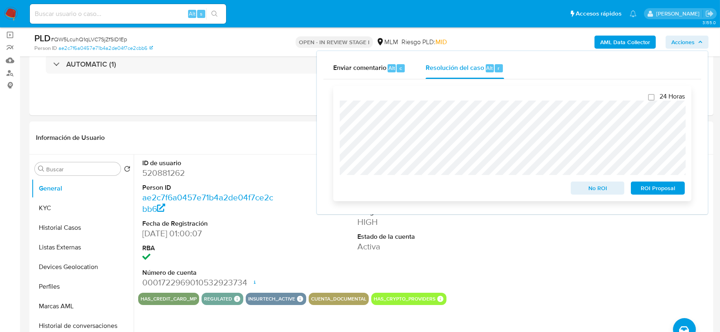
click at [586, 186] on span "No ROI" at bounding box center [597, 187] width 42 height 11
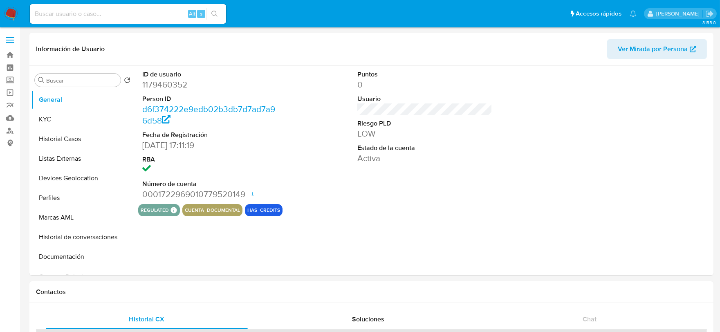
select select "10"
click at [174, 83] on dd "1179460352" at bounding box center [209, 84] width 135 height 11
copy dd "1179460352"
click at [39, 117] on button "KYC" at bounding box center [79, 120] width 96 height 20
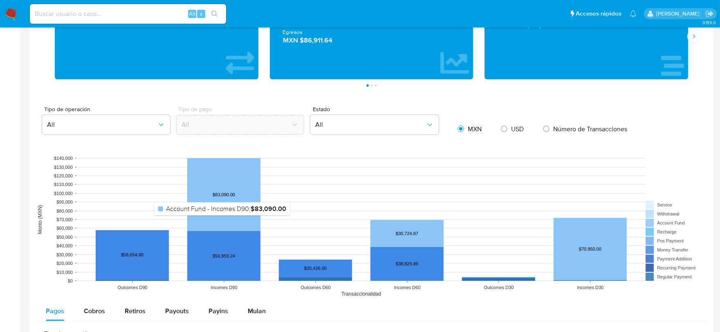
scroll to position [681, 0]
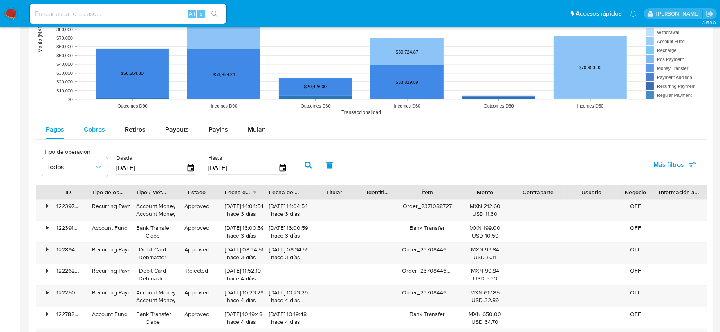
click at [80, 125] on button "Cobros" at bounding box center [94, 130] width 41 height 20
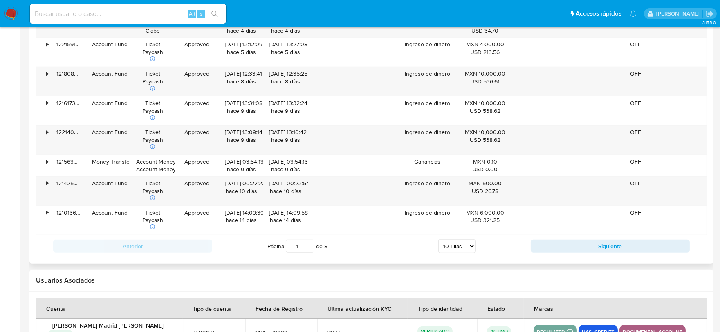
scroll to position [908, 0]
click at [463, 244] on select "5 Filas 10 Filas 20 Filas 25 Filas 50 Filas 100 Filas" at bounding box center [456, 245] width 37 height 14
select select "100"
click at [438, 240] on select "5 Filas 10 Filas 20 Filas 25 Filas 50 Filas 100 Filas" at bounding box center [456, 245] width 37 height 14
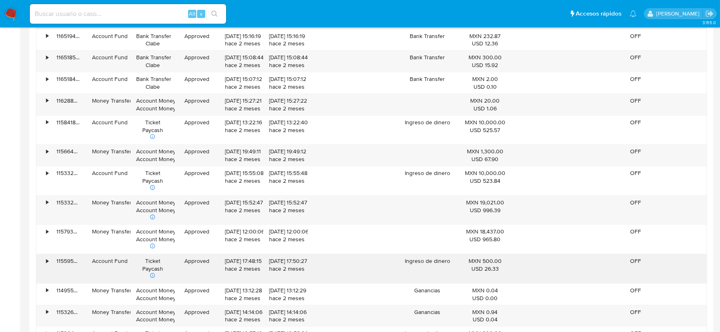
scroll to position [1725, 0]
click at [112, 11] on input at bounding box center [128, 14] width 196 height 11
paste input "1146921298"
type input "1146921298"
click at [211, 11] on icon "search-icon" at bounding box center [214, 14] width 7 height 7
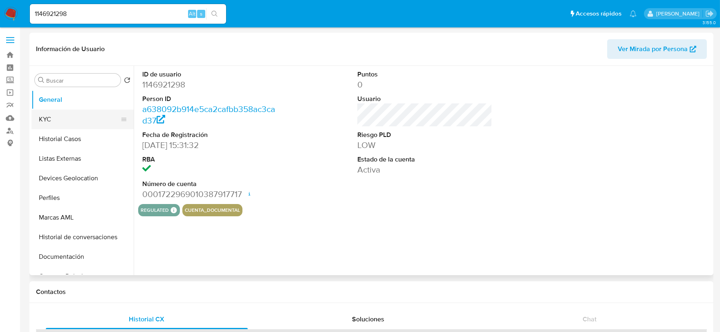
click at [72, 118] on button "KYC" at bounding box center [79, 120] width 96 height 20
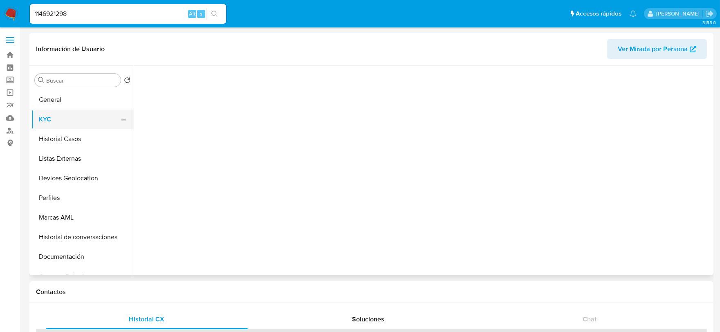
select select "10"
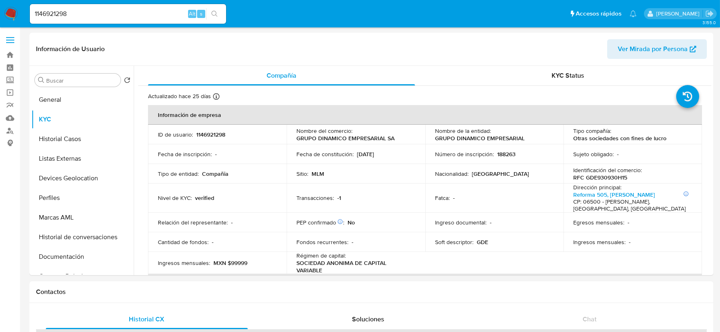
click at [415, 182] on td "Sitio : MLM" at bounding box center [355, 174] width 139 height 20
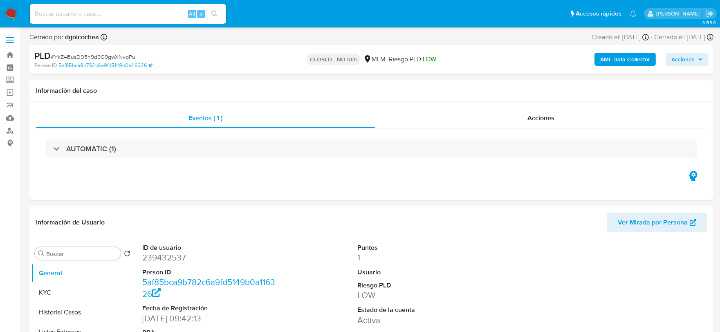
select select "10"
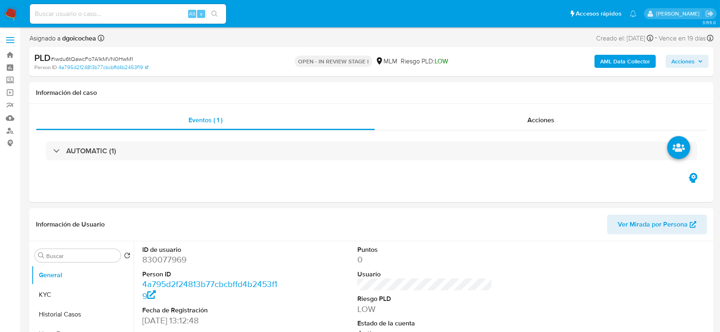
select select "10"
click at [85, 19] on div "Alt s" at bounding box center [128, 14] width 196 height 20
click at [84, 11] on input at bounding box center [128, 14] width 196 height 11
paste input "1317759476"
type input "1317759476"
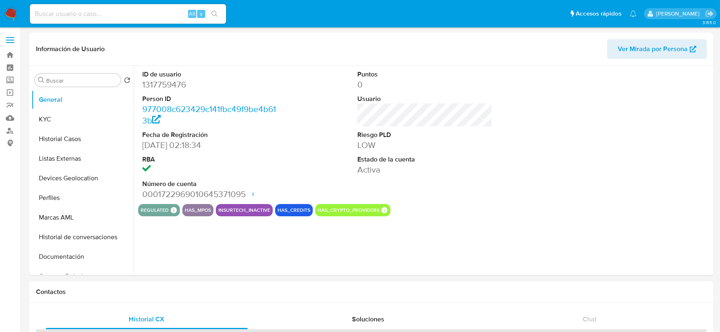
select select "10"
click at [65, 117] on button "KYC" at bounding box center [79, 120] width 96 height 20
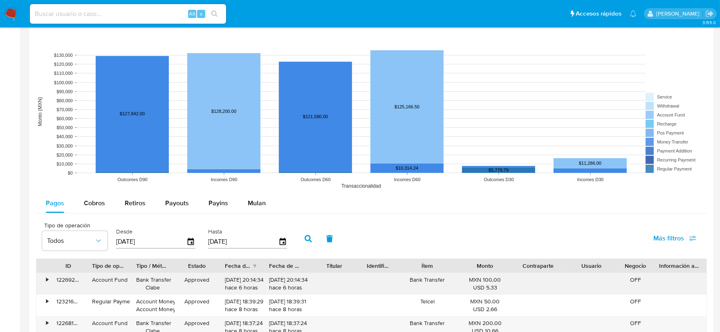
scroll to position [681, 0]
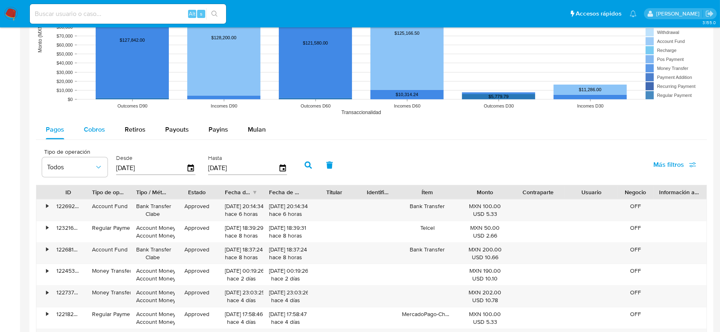
click at [93, 133] on span "Cobros" at bounding box center [94, 129] width 21 height 9
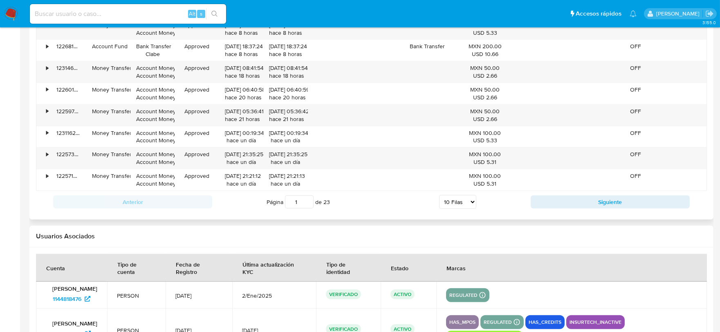
scroll to position [908, 0]
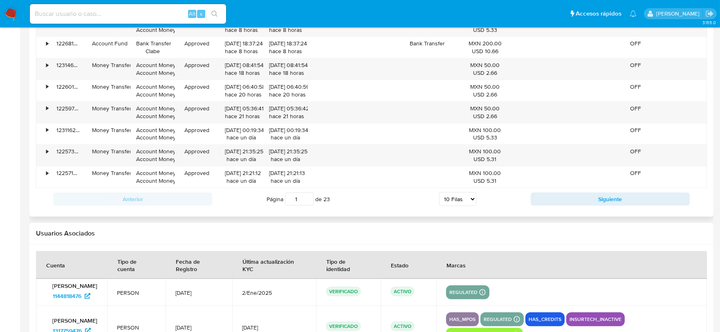
click at [454, 198] on select "5 Filas 10 Filas 20 Filas 25 Filas 50 Filas 100 Filas" at bounding box center [457, 199] width 37 height 14
select select "100"
click at [439, 193] on select "5 Filas 10 Filas 20 Filas 25 Filas 50 Filas 100 Filas" at bounding box center [457, 199] width 37 height 14
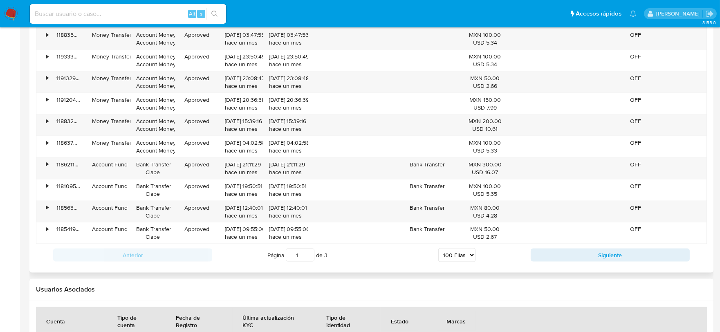
scroll to position [2815, 0]
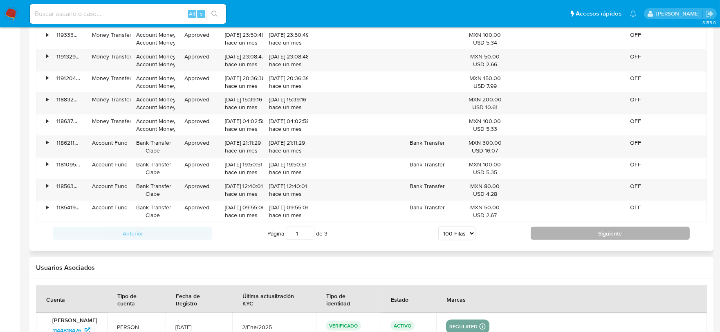
click at [572, 239] on button "Siguiente" at bounding box center [609, 233] width 159 height 13
type input "2"
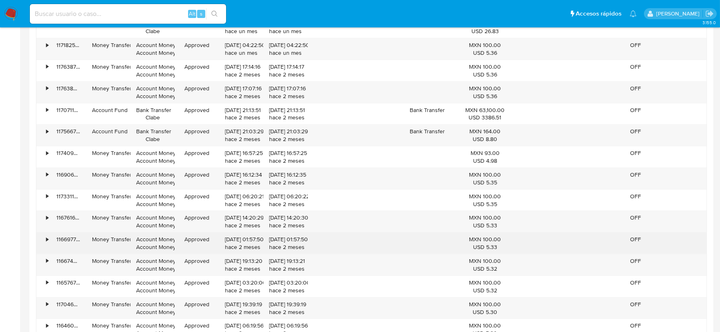
scroll to position [1170, 0]
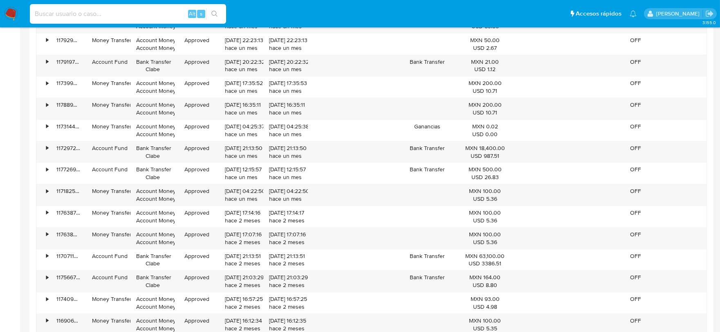
click at [123, 13] on input at bounding box center [128, 14] width 196 height 11
paste input "[PERSON_NAME] [PERSON_NAME]"
type input "[PERSON_NAME] [PERSON_NAME]"
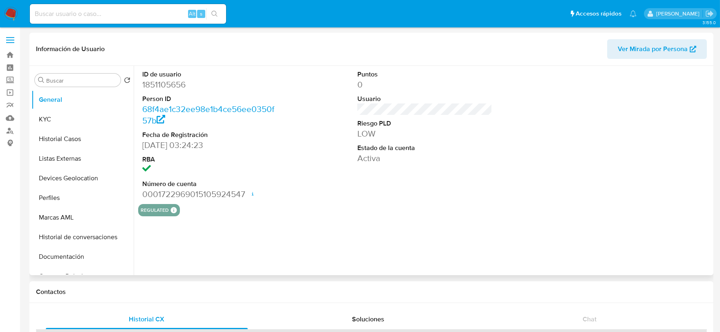
select select "10"
click at [52, 117] on button "KYC" at bounding box center [79, 120] width 96 height 20
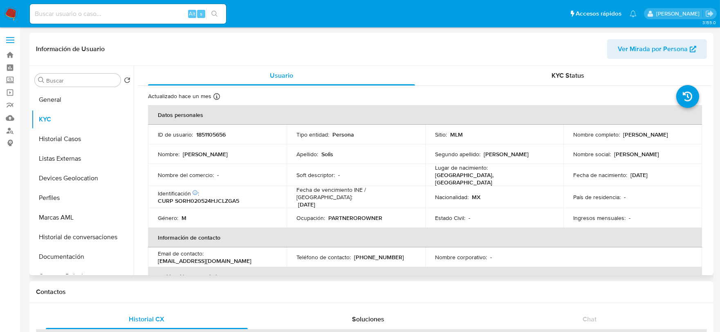
click at [196, 134] on p "1851105656" at bounding box center [210, 134] width 29 height 7
copy p "1851105656"
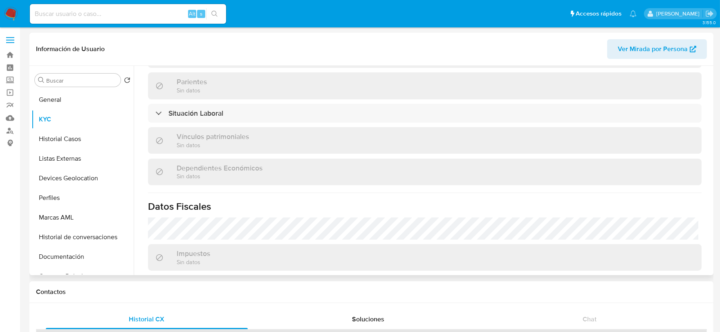
scroll to position [513, 0]
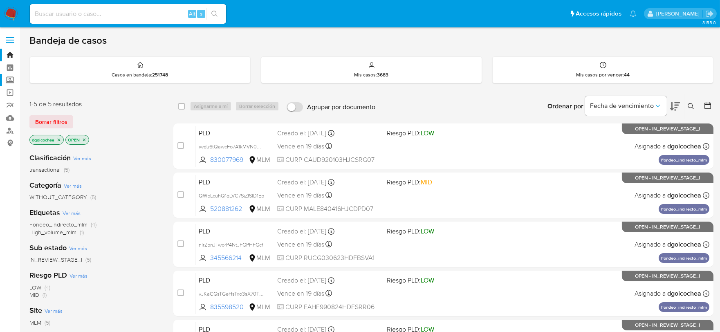
drag, startPoint x: 13, startPoint y: 84, endPoint x: 14, endPoint y: 77, distance: 7.1
click at [13, 84] on label "Screening" at bounding box center [48, 80] width 97 height 13
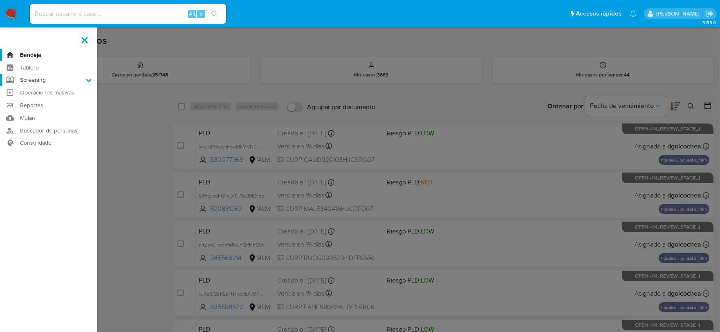
click at [0, 0] on input "Screening" at bounding box center [0, 0] width 0 height 0
click at [40, 113] on link "Herramientas" at bounding box center [48, 112] width 97 height 10
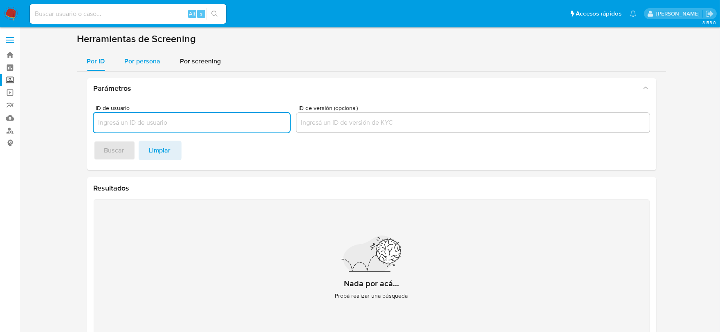
click at [139, 60] on span "Por persona" at bounding box center [143, 60] width 36 height 9
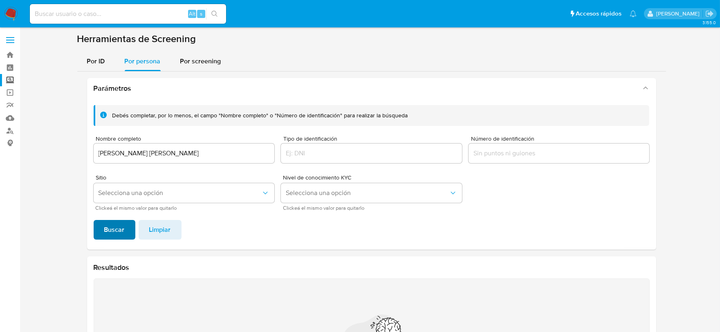
click at [121, 238] on span "Buscar" at bounding box center [114, 230] width 20 height 18
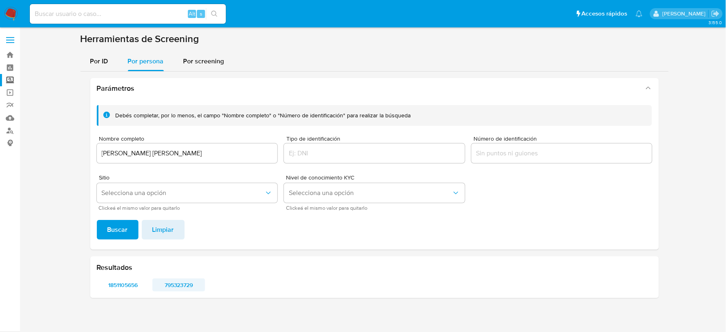
click at [173, 280] on span "795323729" at bounding box center [178, 284] width 41 height 11
click at [115, 154] on input "[PERSON_NAME] [PERSON_NAME]" at bounding box center [187, 153] width 181 height 11
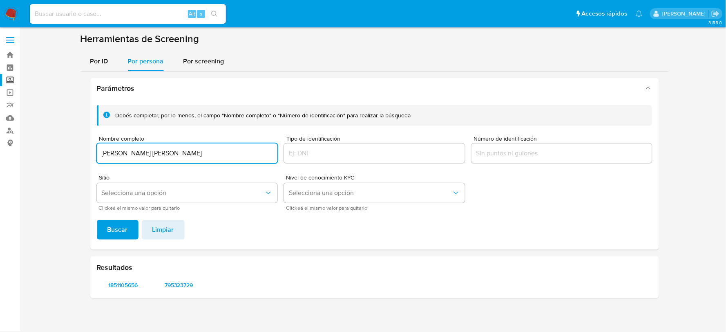
click at [115, 154] on input "[PERSON_NAME] [PERSON_NAME]" at bounding box center [187, 153] width 181 height 11
type input "FRANCISCO [PERSON_NAME] [PERSON_NAME]"
click at [123, 232] on span "Buscar" at bounding box center [117, 230] width 20 height 18
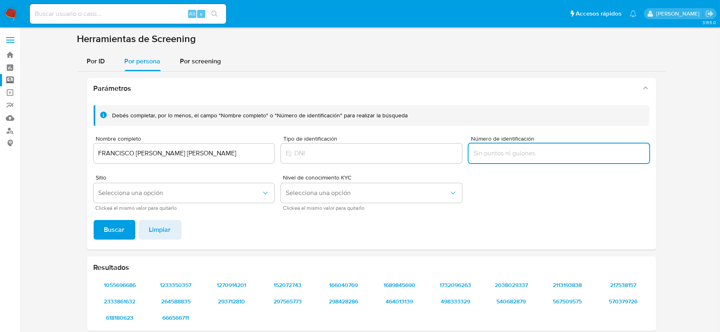
click at [524, 157] on input "Número de identificación" at bounding box center [558, 153] width 181 height 11
type input "EAHF920921IHA"
click at [107, 229] on span "Buscar" at bounding box center [114, 230] width 20 height 18
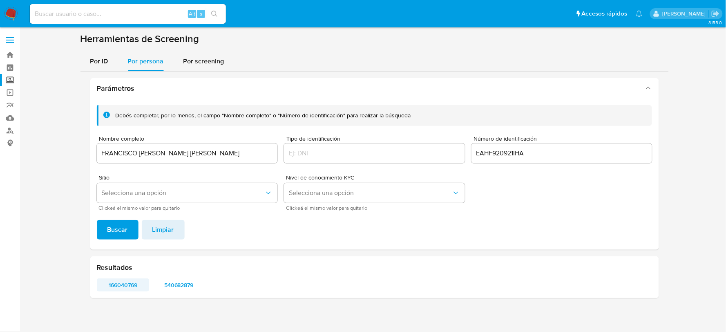
click at [124, 285] on span "166040769" at bounding box center [123, 284] width 41 height 11
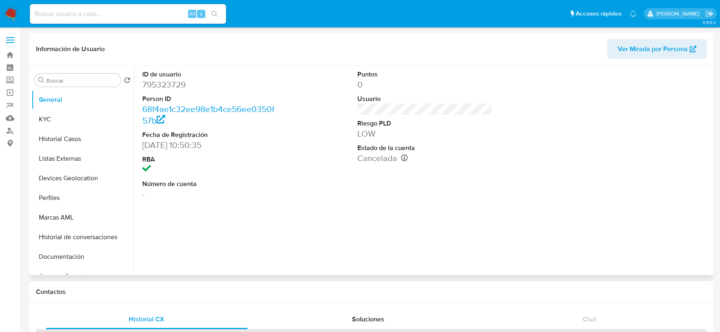
select select "10"
click at [77, 132] on button "Historial Casos" at bounding box center [79, 139] width 96 height 20
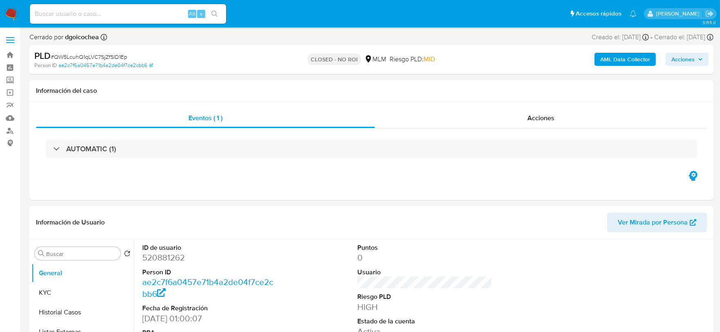
select select "10"
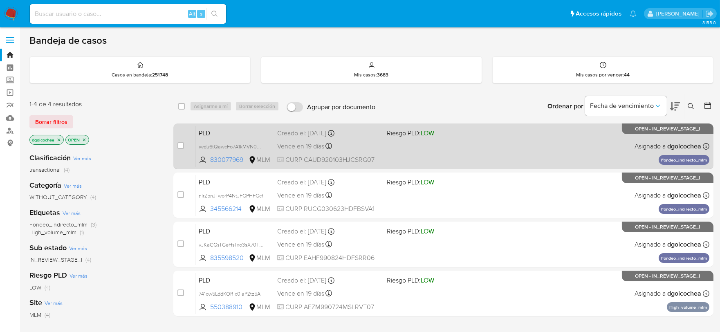
click at [206, 127] on span "PLD" at bounding box center [235, 132] width 72 height 11
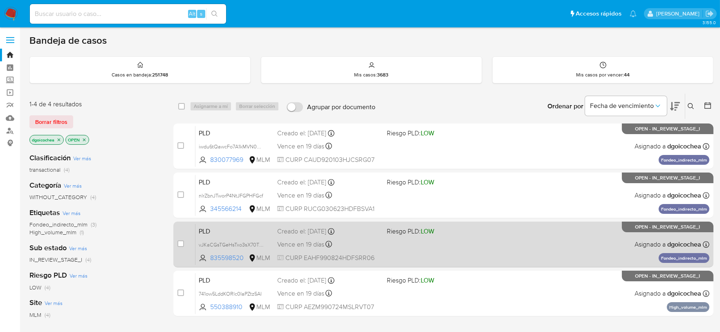
click at [207, 233] on span "PLD" at bounding box center [235, 230] width 72 height 11
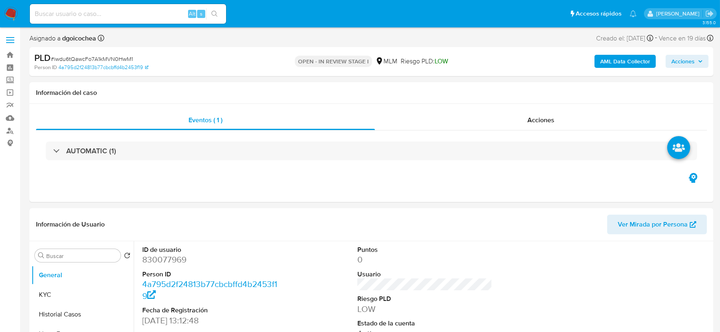
select select "10"
click at [586, 268] on div at bounding box center [639, 310] width 143 height 138
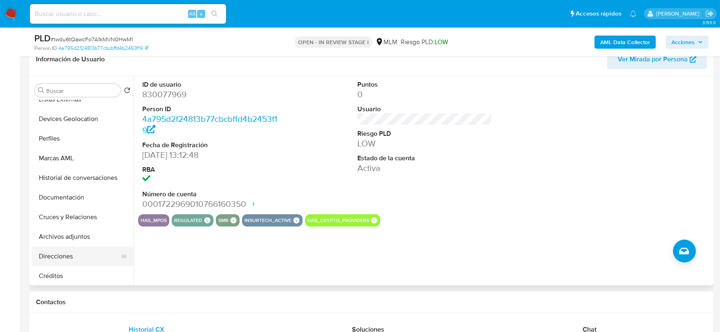
scroll to position [91, 0]
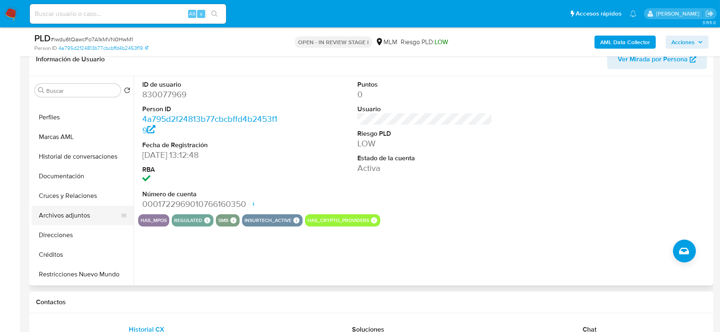
click at [82, 214] on button "Archivos adjuntos" at bounding box center [79, 216] width 96 height 20
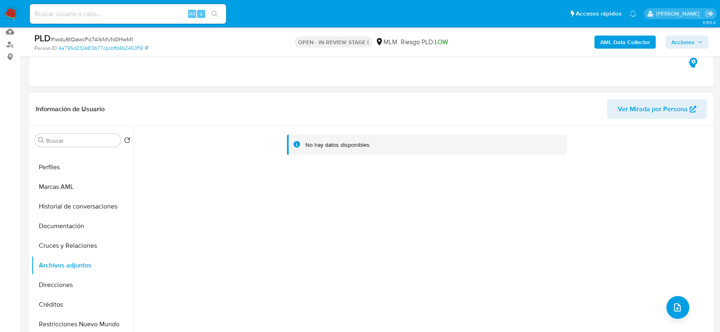
scroll to position [0, 0]
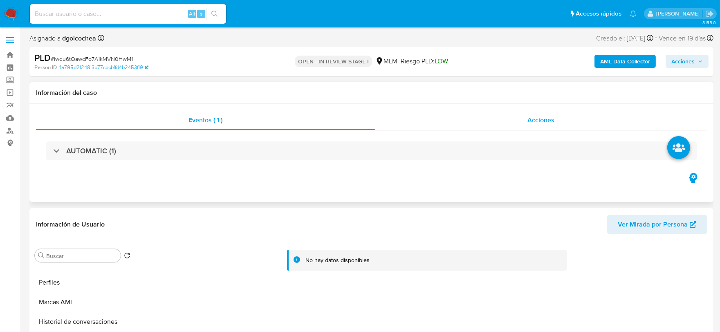
click at [541, 119] on span "Acciones" at bounding box center [540, 119] width 27 height 9
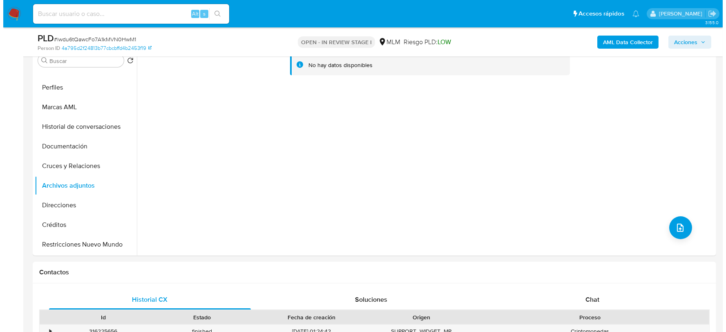
scroll to position [227, 0]
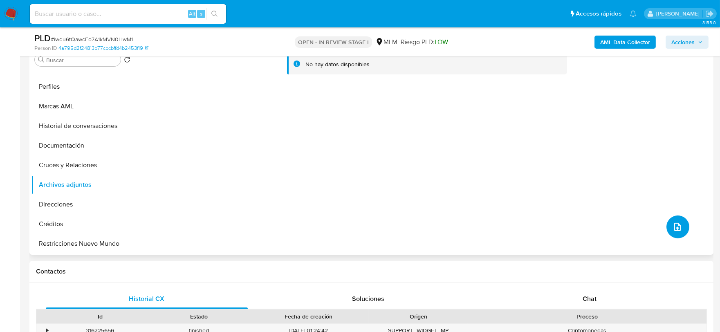
click at [672, 225] on icon "upload-file" at bounding box center [677, 227] width 10 height 10
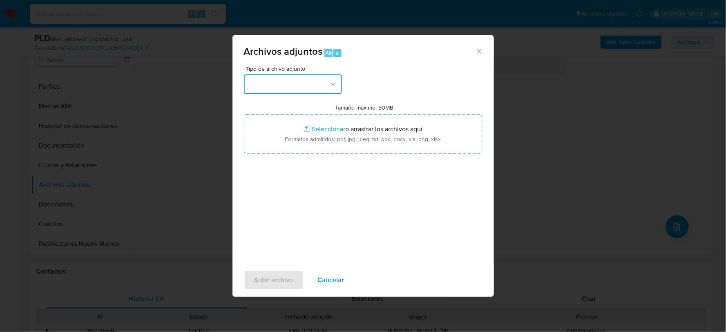
click at [310, 84] on button "button" at bounding box center [293, 84] width 98 height 20
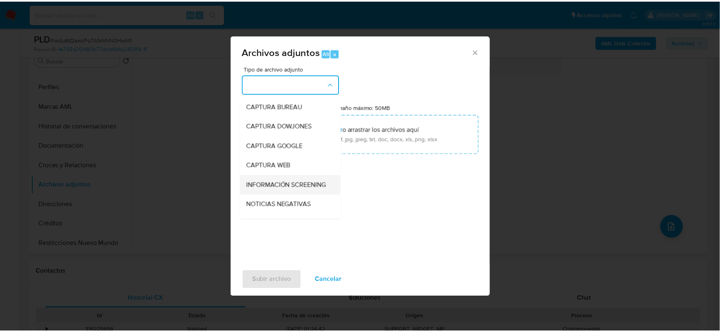
scroll to position [62, 0]
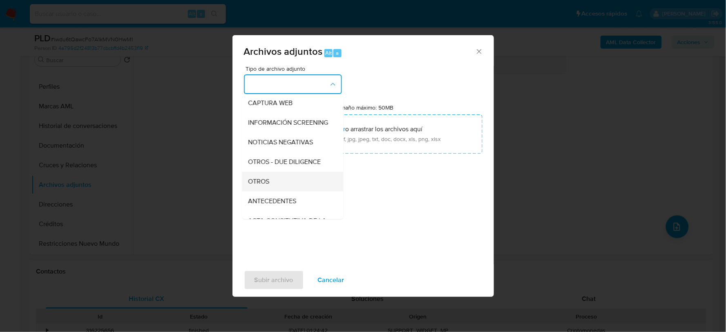
click at [262, 185] on span "OTROS" at bounding box center [258, 181] width 21 height 8
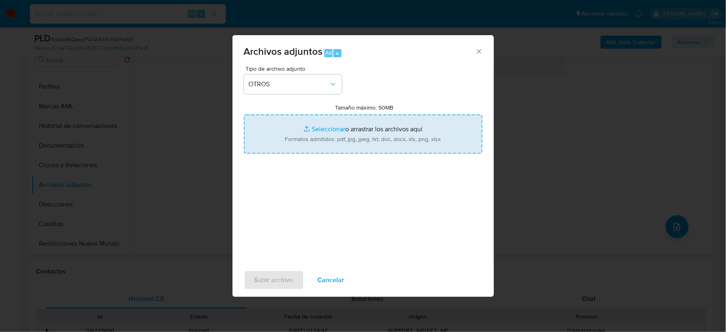
type input "C:\fakepath\830077969_DIEGO CASILLAS_JUL2025.pdf"
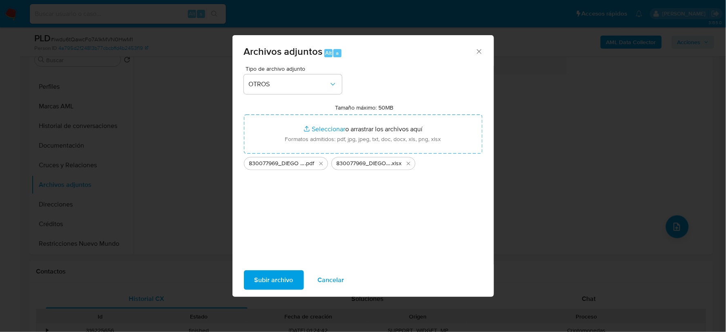
click at [268, 281] on span "Subir archivo" at bounding box center [274, 280] width 39 height 18
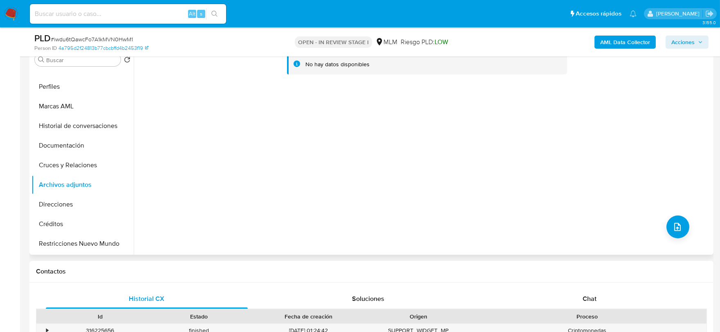
click at [348, 177] on div "No hay datos disponibles" at bounding box center [422, 149] width 577 height 209
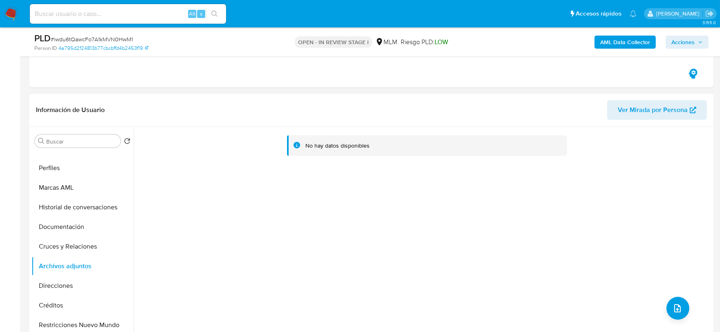
scroll to position [136, 0]
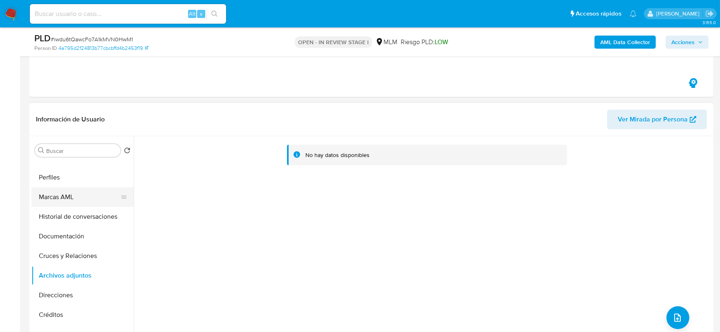
click at [69, 192] on button "Marcas AML" at bounding box center [79, 197] width 96 height 20
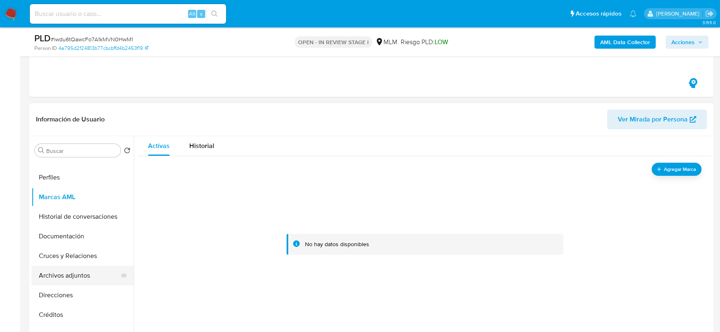
click at [76, 280] on button "Archivos adjuntos" at bounding box center [79, 276] width 96 height 20
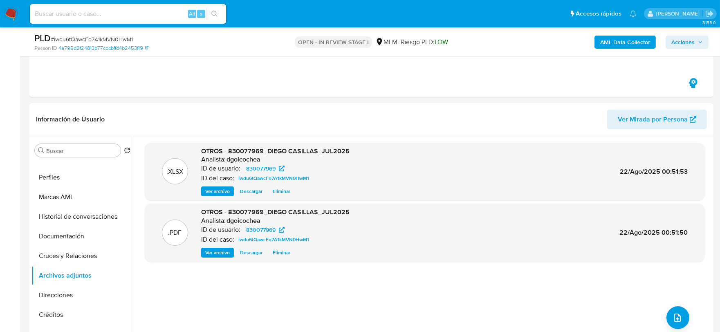
click at [671, 40] on button "Acciones" at bounding box center [686, 42] width 43 height 13
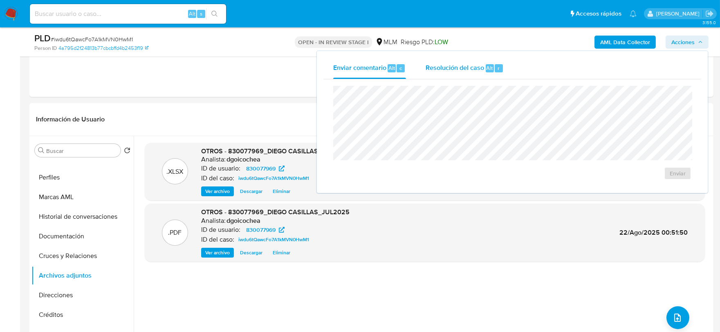
click at [423, 70] on button "Resolución del caso Alt r" at bounding box center [465, 68] width 98 height 21
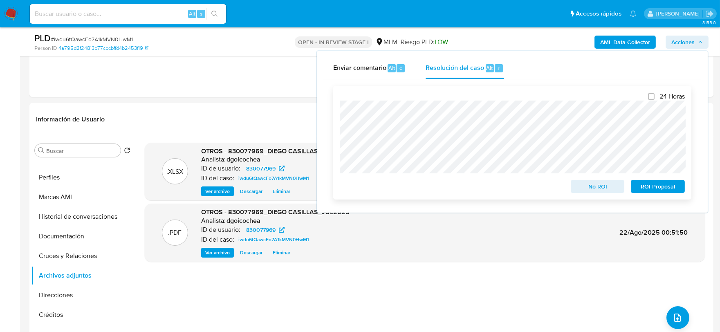
click at [604, 183] on span "No ROI" at bounding box center [597, 186] width 42 height 11
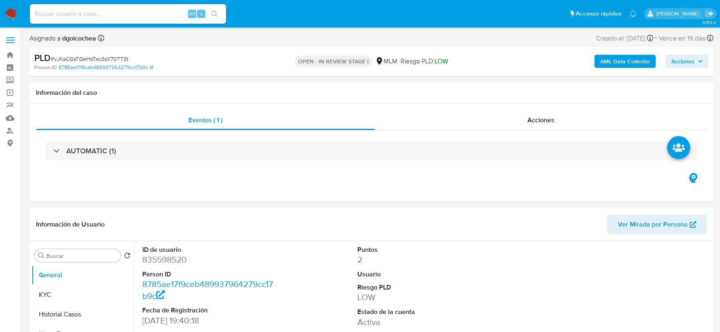
select select "10"
click at [110, 13] on input at bounding box center [128, 14] width 196 height 11
paste input "1139338693"
type input "1139338693"
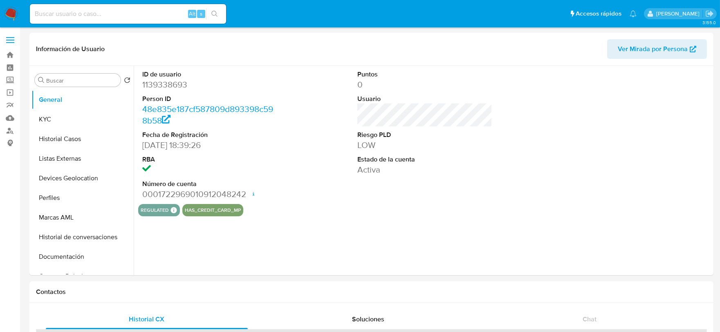
select select "10"
click at [83, 123] on button "KYC" at bounding box center [79, 120] width 96 height 20
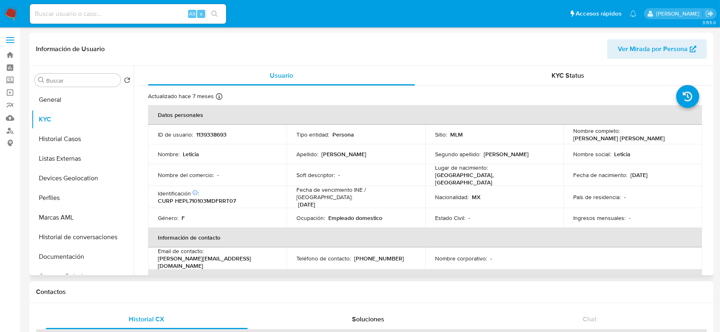
click at [509, 193] on div "Nacionalidad : MX" at bounding box center [494, 196] width 119 height 7
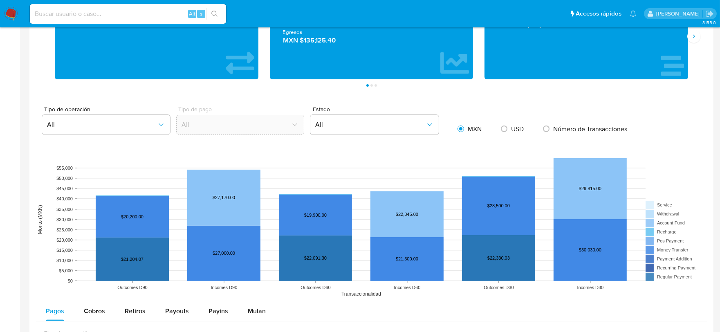
scroll to position [635, 0]
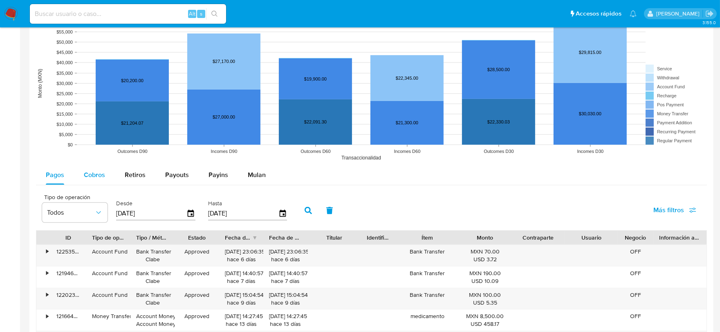
click at [100, 177] on span "Cobros" at bounding box center [94, 174] width 21 height 9
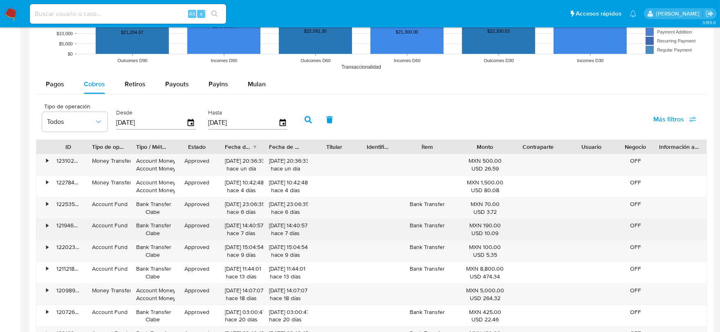
scroll to position [817, 0]
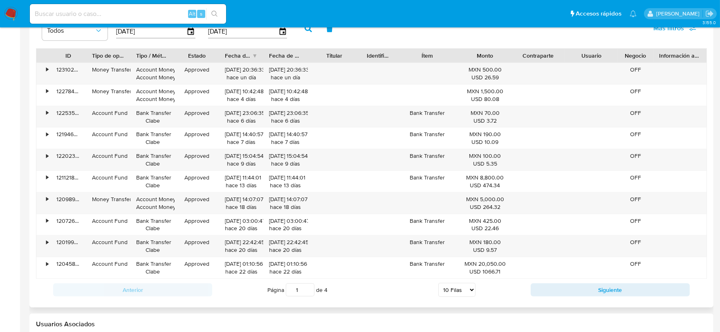
click at [467, 290] on select "5 Filas 10 Filas 20 Filas 25 Filas 50 Filas 100 Filas" at bounding box center [456, 290] width 37 height 14
select select "100"
click at [438, 284] on select "5 Filas 10 Filas 20 Filas 25 Filas 50 Filas 100 Filas" at bounding box center [456, 290] width 37 height 14
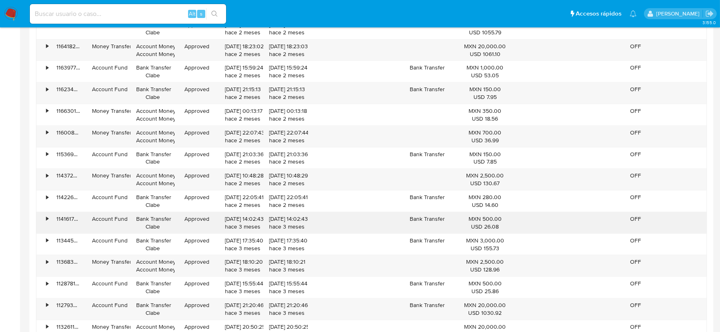
scroll to position [1271, 0]
click at [157, 14] on input at bounding box center [128, 14] width 196 height 11
paste input "639962457"
click at [154, 13] on input "639962457" at bounding box center [128, 14] width 196 height 11
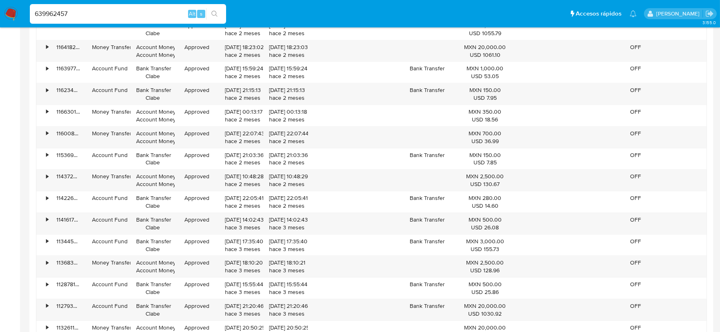
type input "639962457"
click at [215, 17] on button "search-icon" at bounding box center [214, 13] width 17 height 11
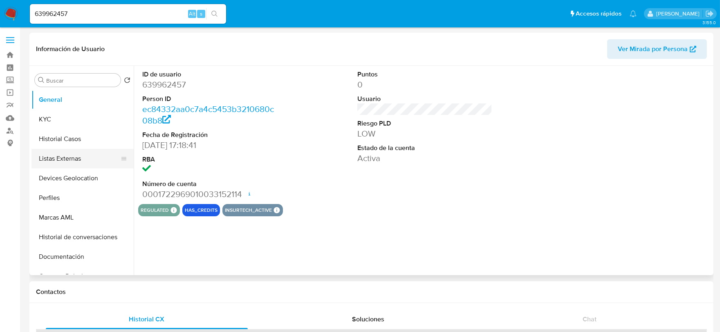
select select "10"
click at [72, 119] on button "KYC" at bounding box center [79, 120] width 96 height 20
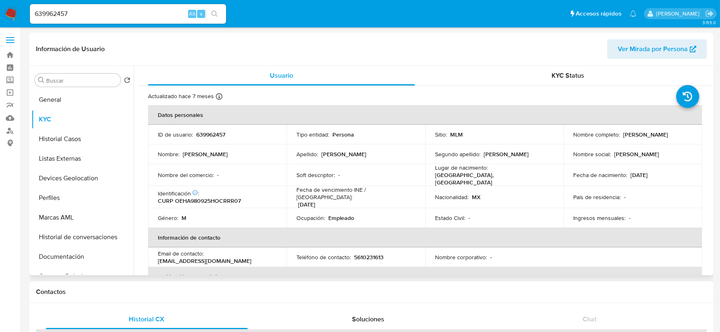
click at [487, 180] on td "Lugar de nacimiento : [GEOGRAPHIC_DATA], [GEOGRAPHIC_DATA]" at bounding box center [494, 175] width 139 height 22
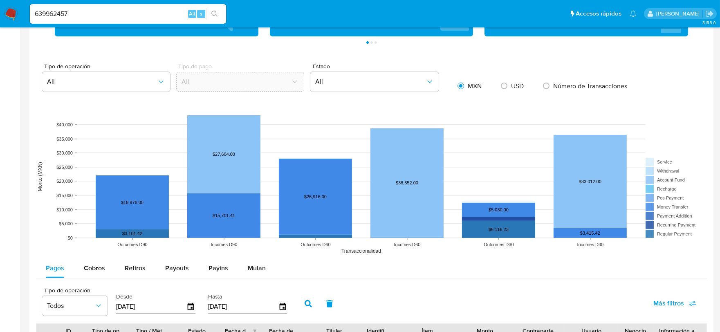
scroll to position [545, 0]
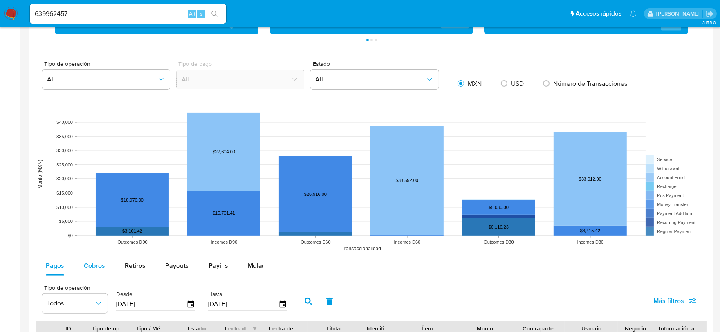
click at [103, 267] on span "Cobros" at bounding box center [94, 265] width 21 height 9
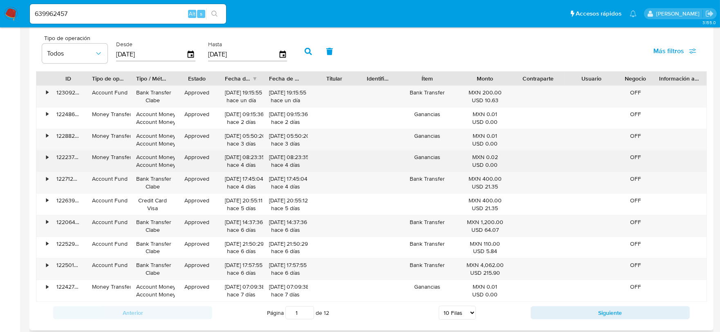
scroll to position [919, 0]
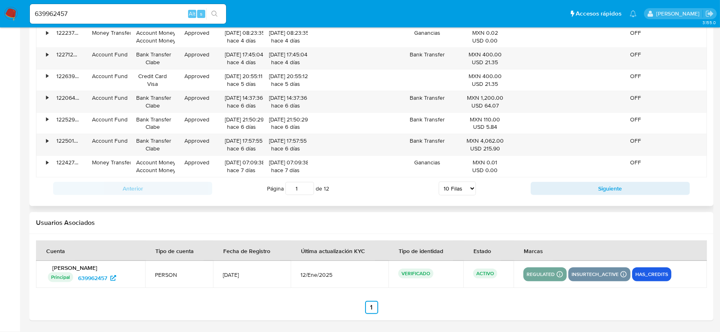
click at [454, 191] on select "5 Filas 10 Filas 20 Filas 25 Filas 50 Filas 100 Filas" at bounding box center [456, 188] width 37 height 14
select select "100"
click at [438, 182] on select "5 Filas 10 Filas 20 Filas 25 Filas 50 Filas 100 Filas" at bounding box center [456, 188] width 37 height 14
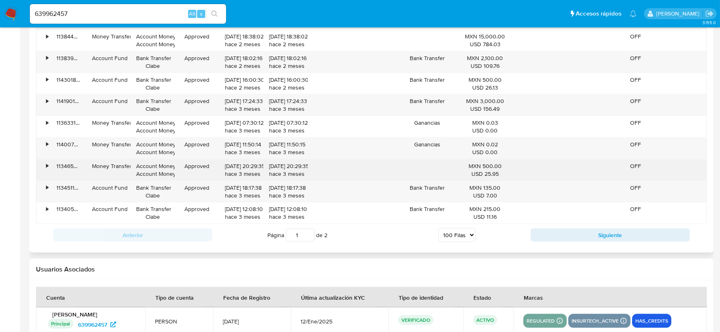
scroll to position [2826, 0]
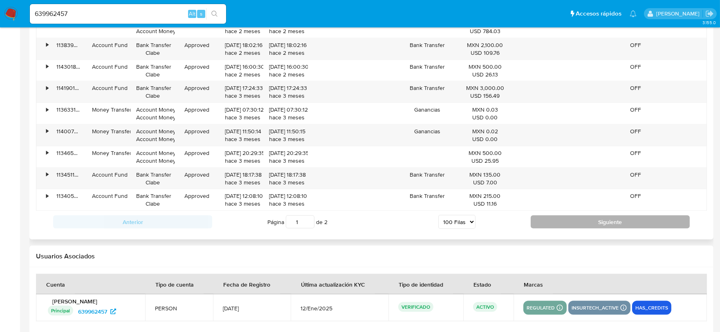
click at [577, 228] on button "Siguiente" at bounding box center [609, 221] width 159 height 13
type input "2"
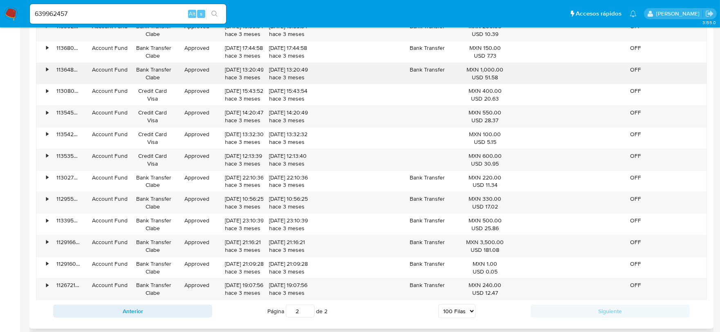
scroll to position [984, 0]
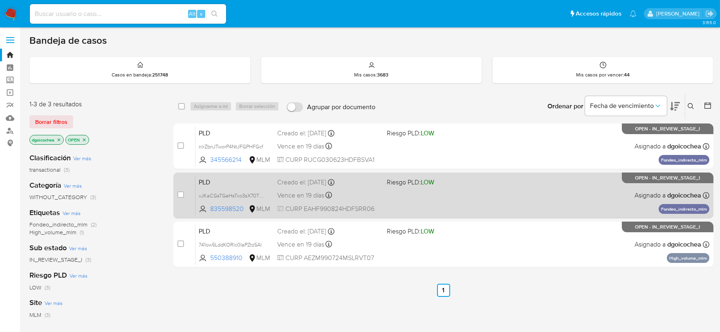
click at [207, 182] on span "PLD" at bounding box center [235, 181] width 72 height 11
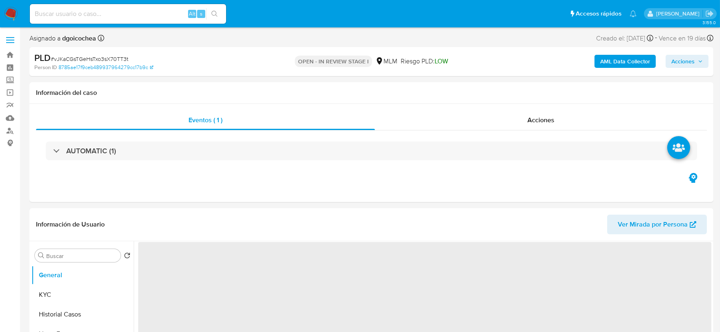
select select "10"
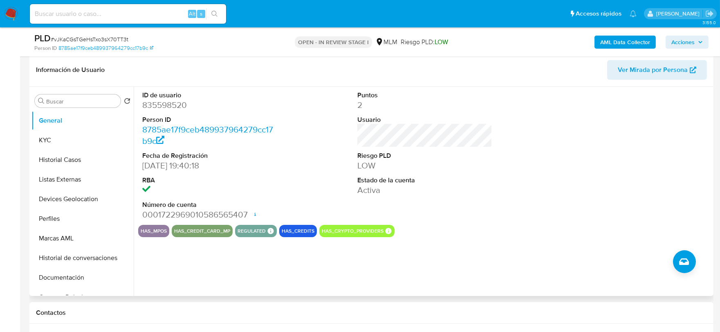
scroll to position [136, 0]
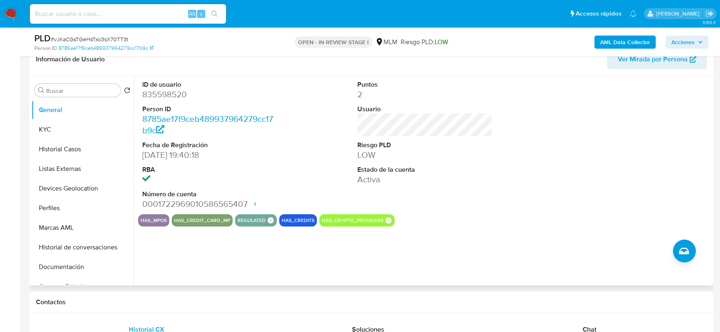
drag, startPoint x: 526, startPoint y: 218, endPoint x: 523, endPoint y: 222, distance: 5.0
click at [526, 219] on div "has_mpos has_credit_card_mp regulated Regulated MLM IFPE Evaluation Result COMP…" at bounding box center [424, 220] width 573 height 12
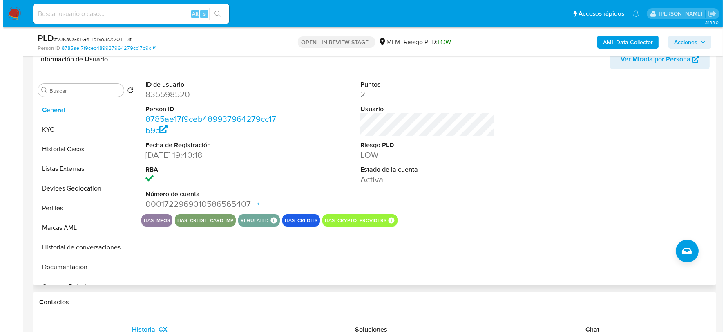
scroll to position [134, 0]
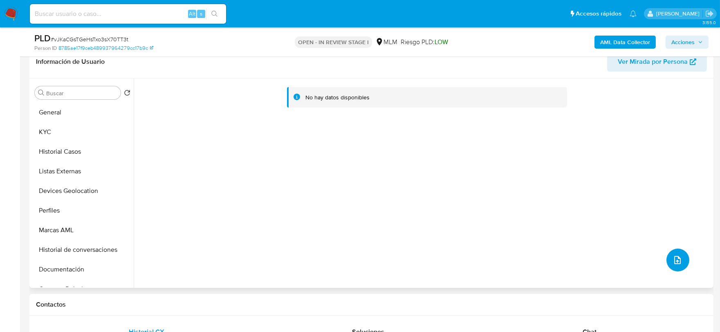
click at [667, 257] on button "upload-file" at bounding box center [677, 259] width 23 height 23
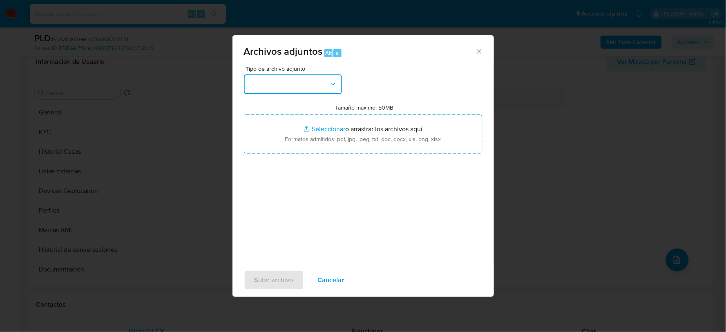
click at [302, 85] on button "button" at bounding box center [293, 84] width 98 height 20
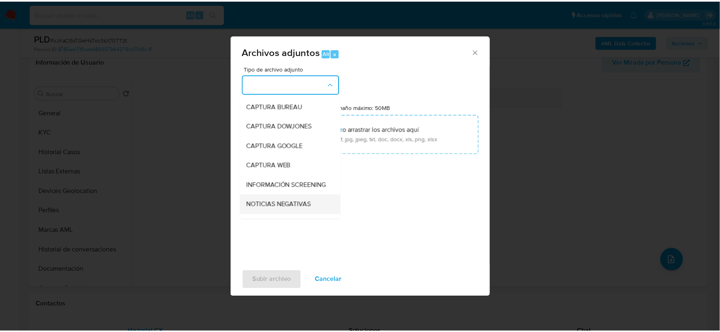
scroll to position [62, 0]
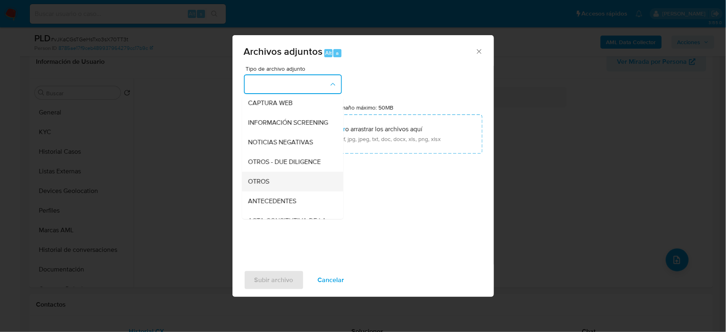
click at [274, 187] on div "OTROS" at bounding box center [289, 181] width 83 height 20
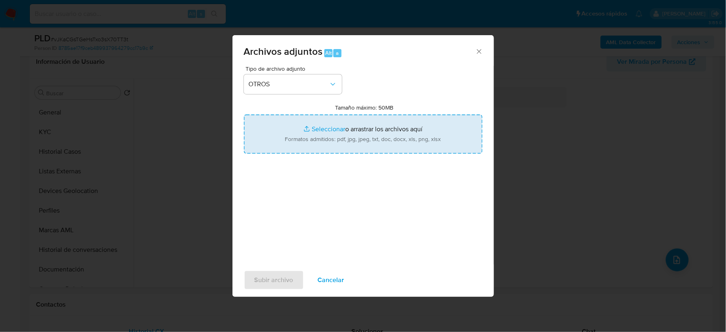
type input "C:\fakepath\835598520_JOSE ESTRADA_JUL2025.xlsx"
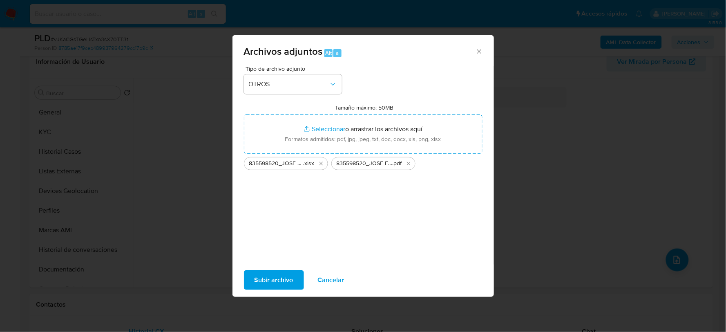
click at [268, 271] on span "Subir archivo" at bounding box center [274, 280] width 39 height 18
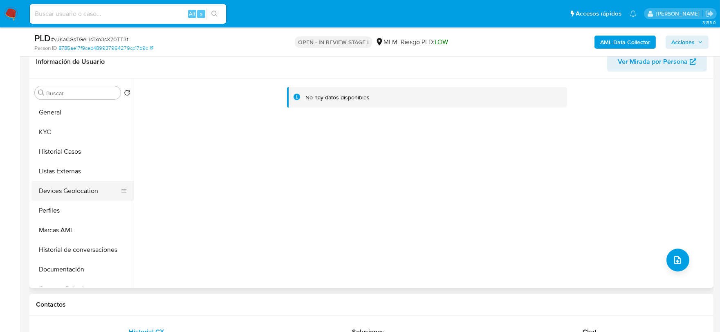
click at [70, 182] on button "Devices Geolocation" at bounding box center [79, 191] width 96 height 20
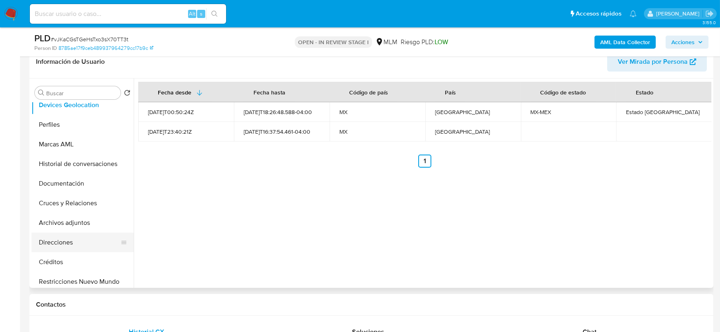
scroll to position [91, 0]
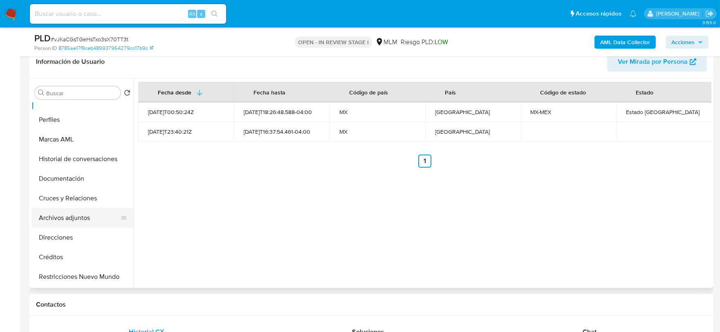
click at [85, 222] on button "Archivos adjuntos" at bounding box center [79, 218] width 96 height 20
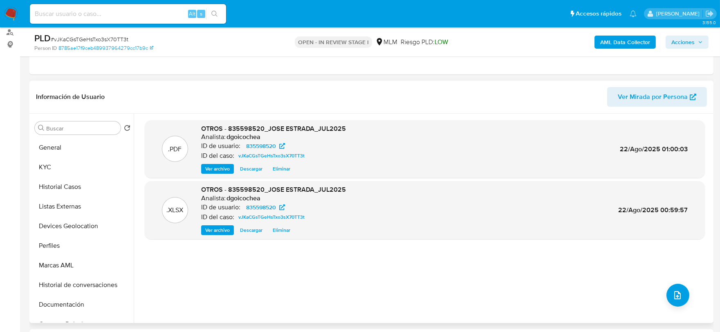
scroll to position [43, 0]
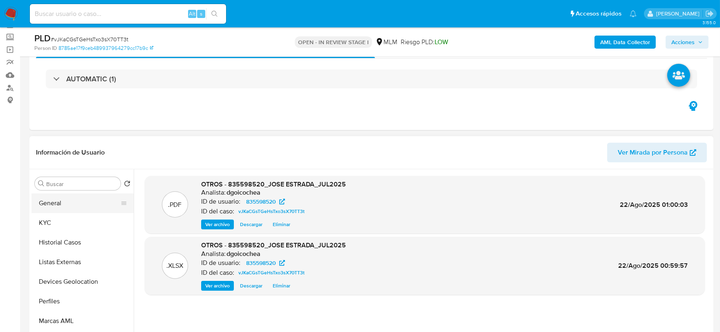
click at [76, 206] on button "General" at bounding box center [79, 203] width 96 height 20
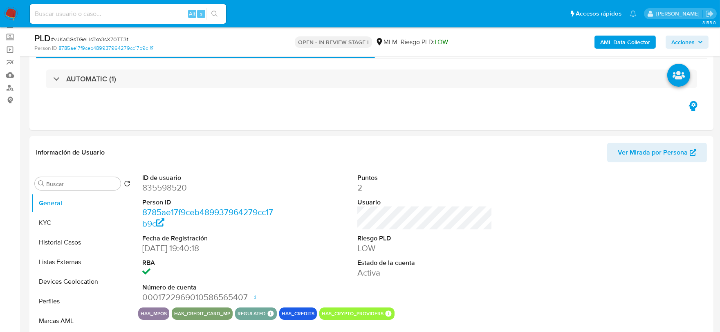
click at [682, 46] on span "Acciones" at bounding box center [682, 42] width 23 height 13
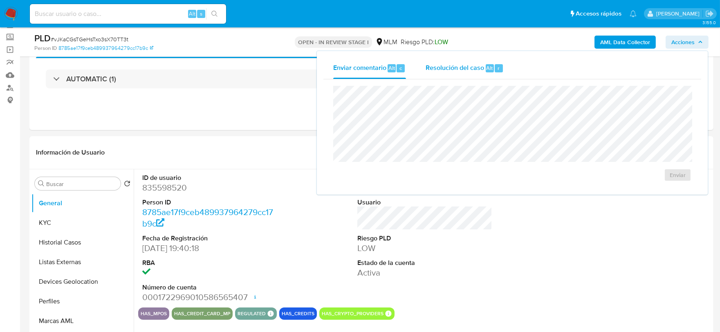
click at [439, 75] on div "Resolución del caso Alt r" at bounding box center [464, 68] width 78 height 21
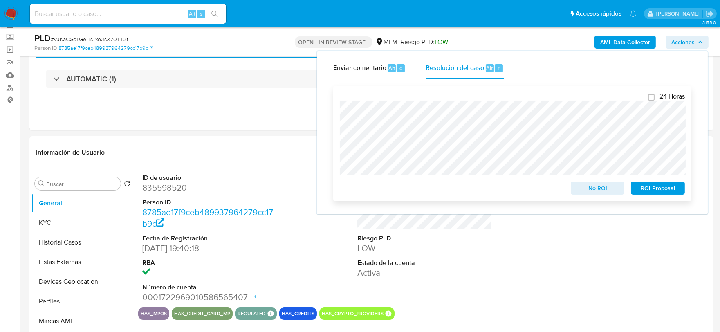
click at [588, 187] on span "No ROI" at bounding box center [597, 187] width 42 height 11
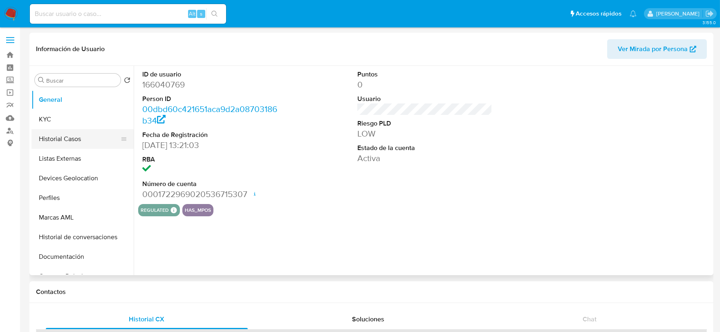
select select "10"
click at [80, 121] on button "KYC" at bounding box center [79, 120] width 96 height 20
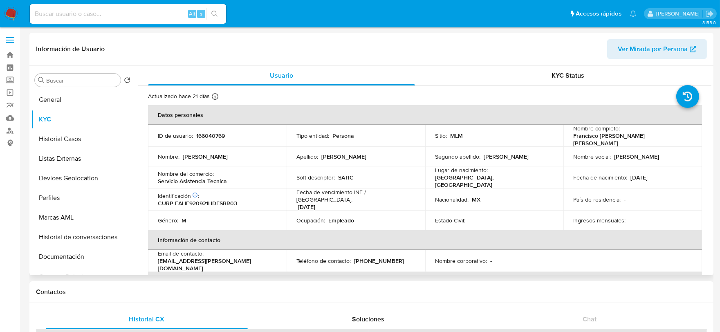
click at [203, 134] on p "166040769" at bounding box center [210, 135] width 29 height 7
copy p "166040769"
click at [591, 196] on p "País de residencia :" at bounding box center [596, 199] width 47 height 7
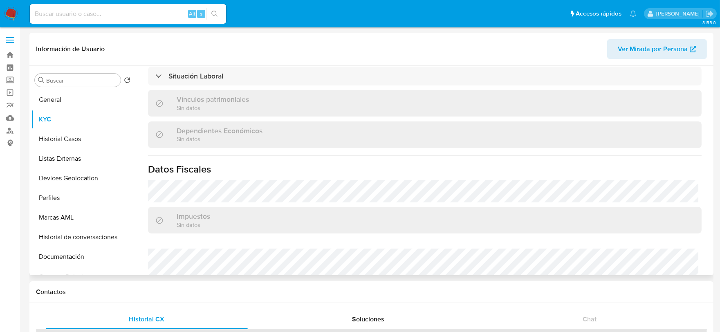
scroll to position [513, 0]
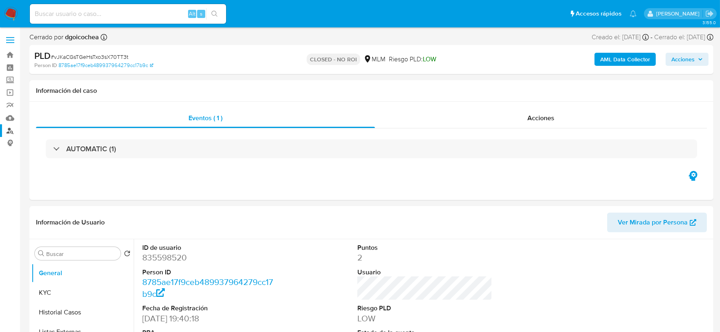
select select "10"
